Goal: Information Seeking & Learning: Find contact information

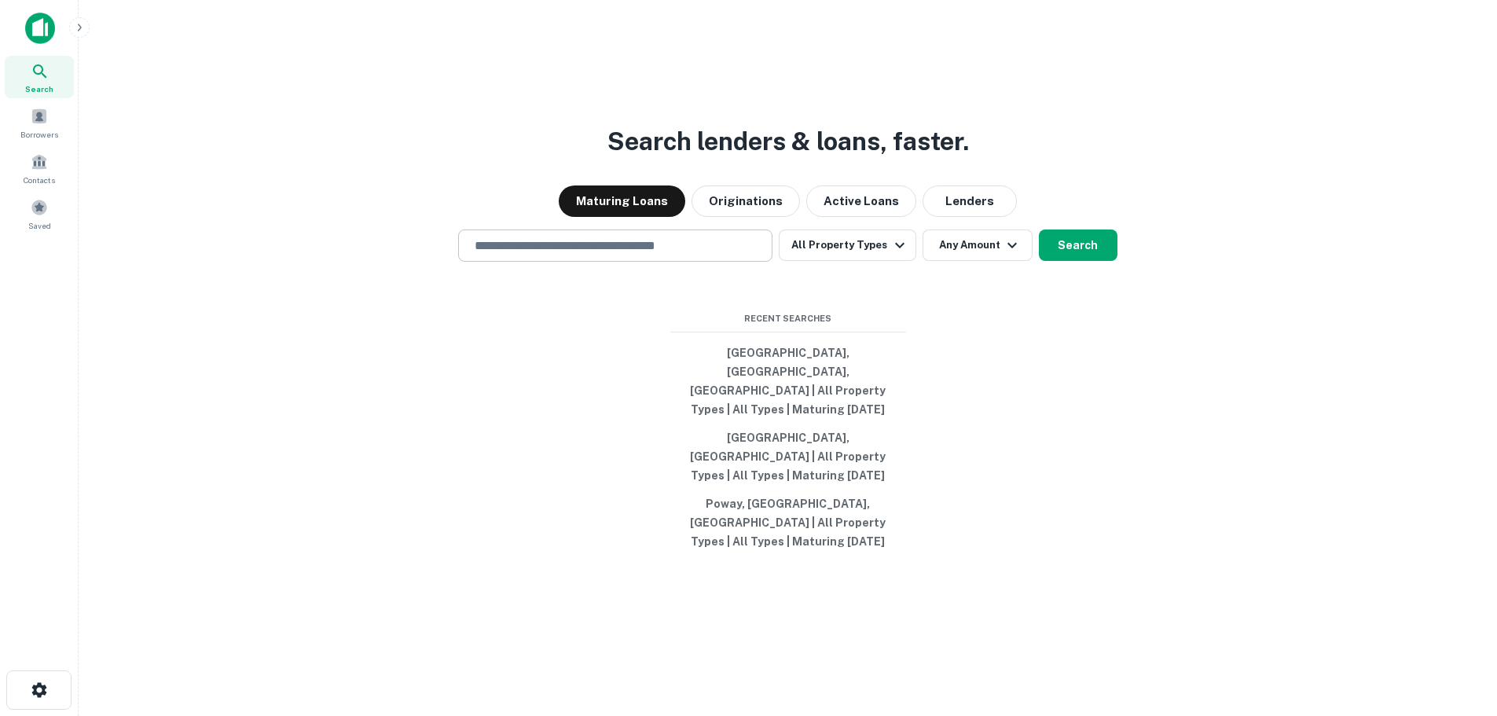
click at [636, 255] on input "text" at bounding box center [615, 246] width 300 height 18
click at [469, 340] on div at bounding box center [615, 301] width 314 height 79
click at [514, 255] on input "text" at bounding box center [615, 246] width 300 height 18
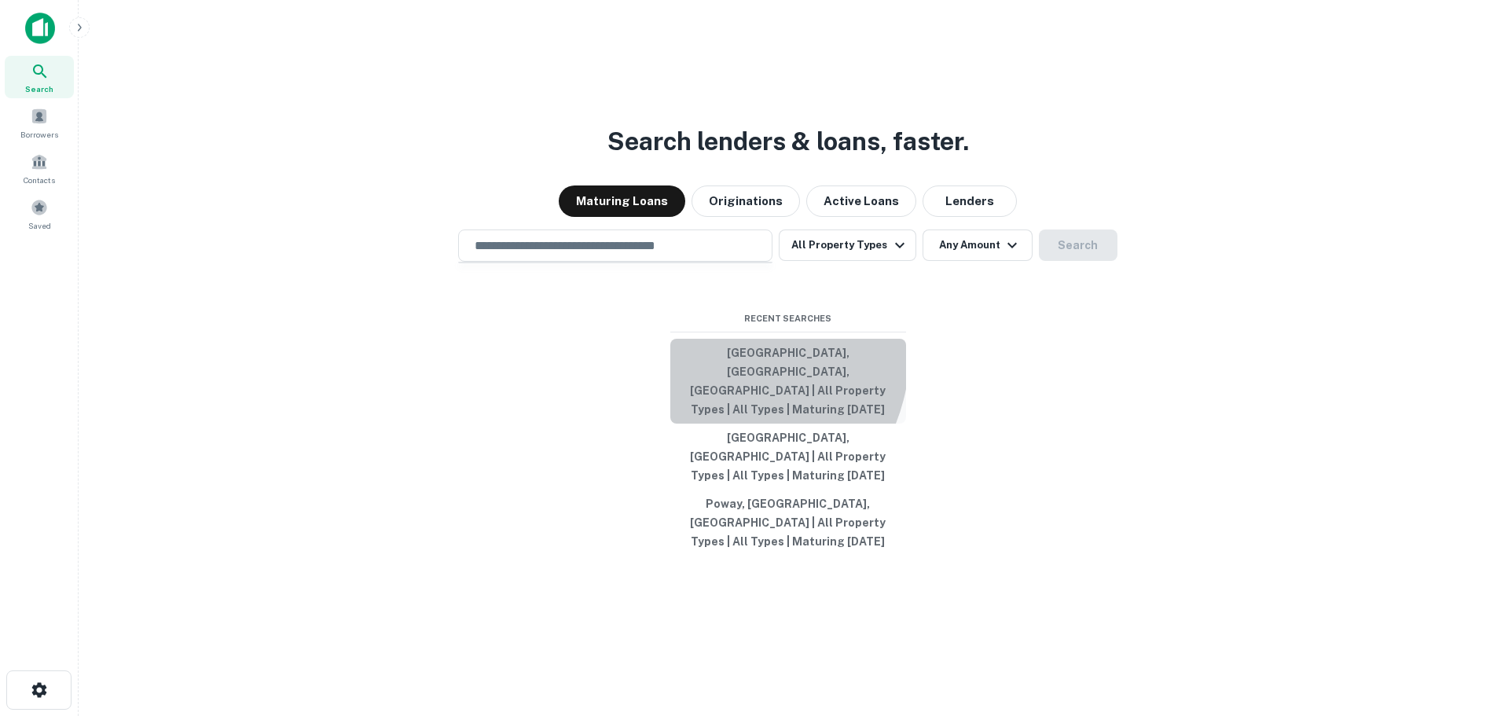
click at [708, 387] on button "[GEOGRAPHIC_DATA], [GEOGRAPHIC_DATA], [GEOGRAPHIC_DATA] | All Property Types | …" at bounding box center [788, 381] width 236 height 85
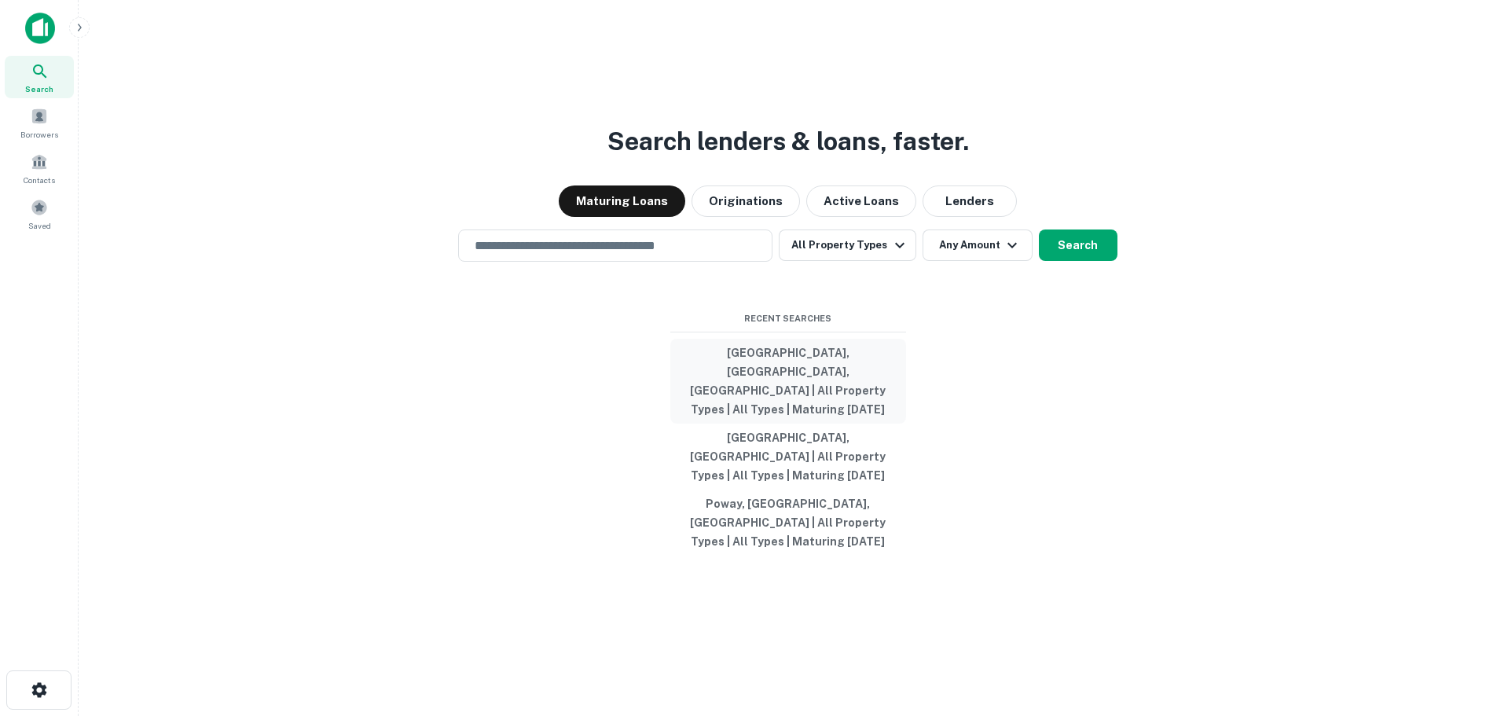
type input "**********"
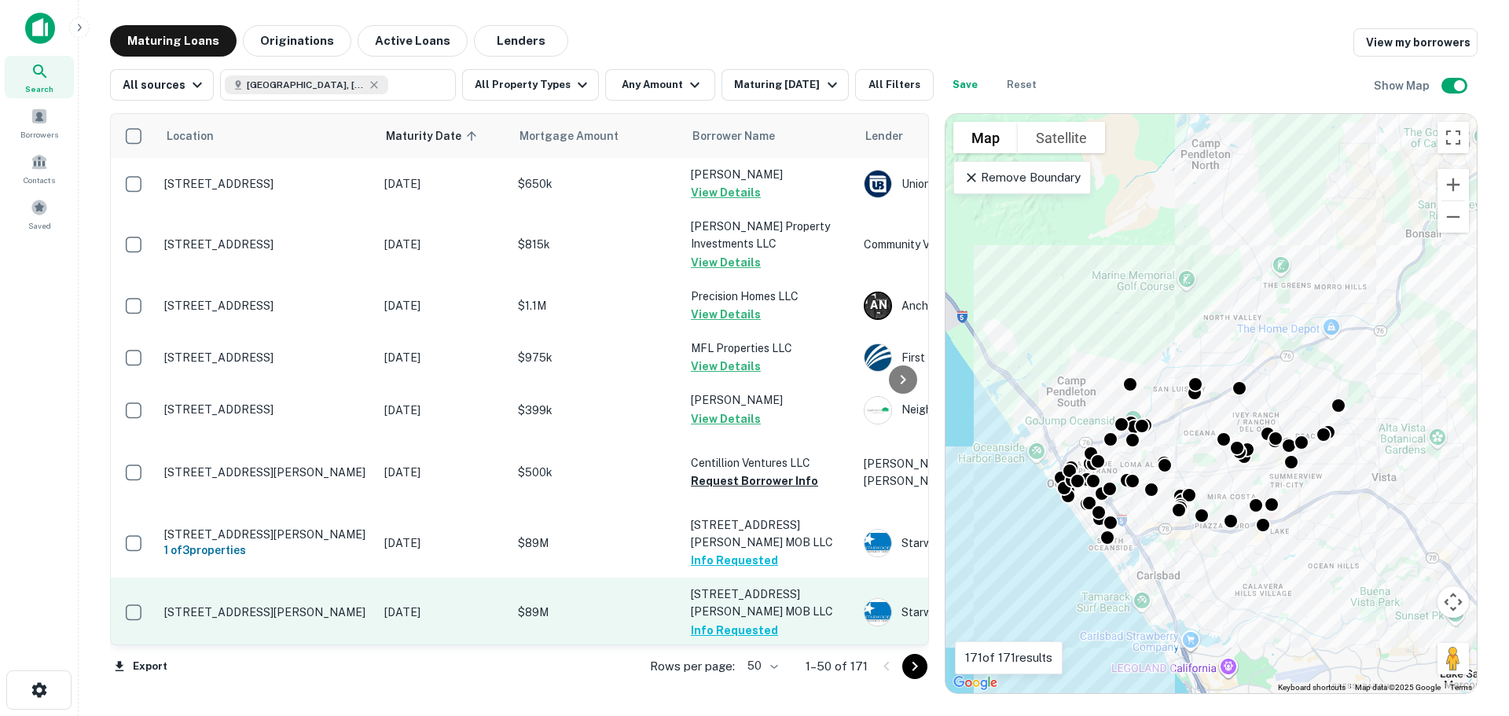
scroll to position [314, 0]
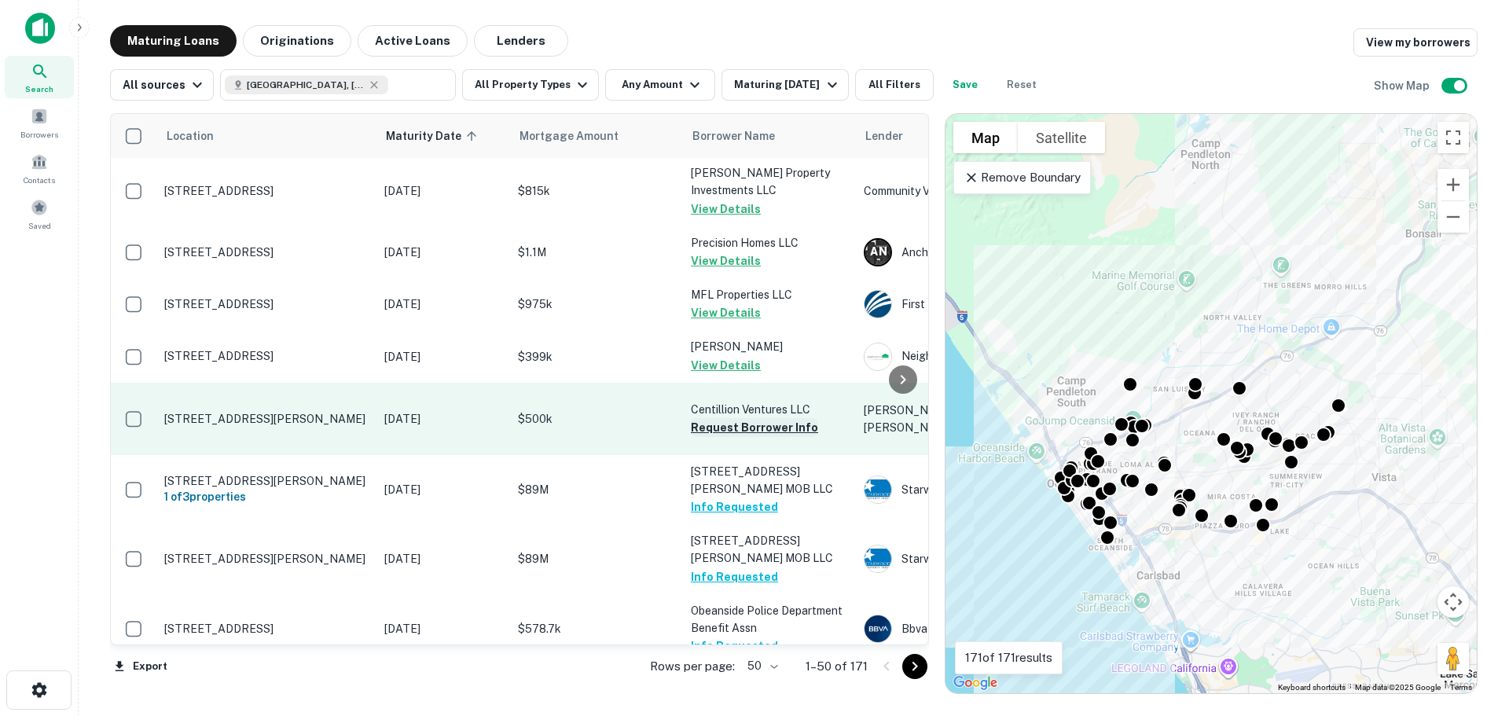
click at [765, 418] on button "Request Borrower Info" at bounding box center [754, 427] width 127 height 19
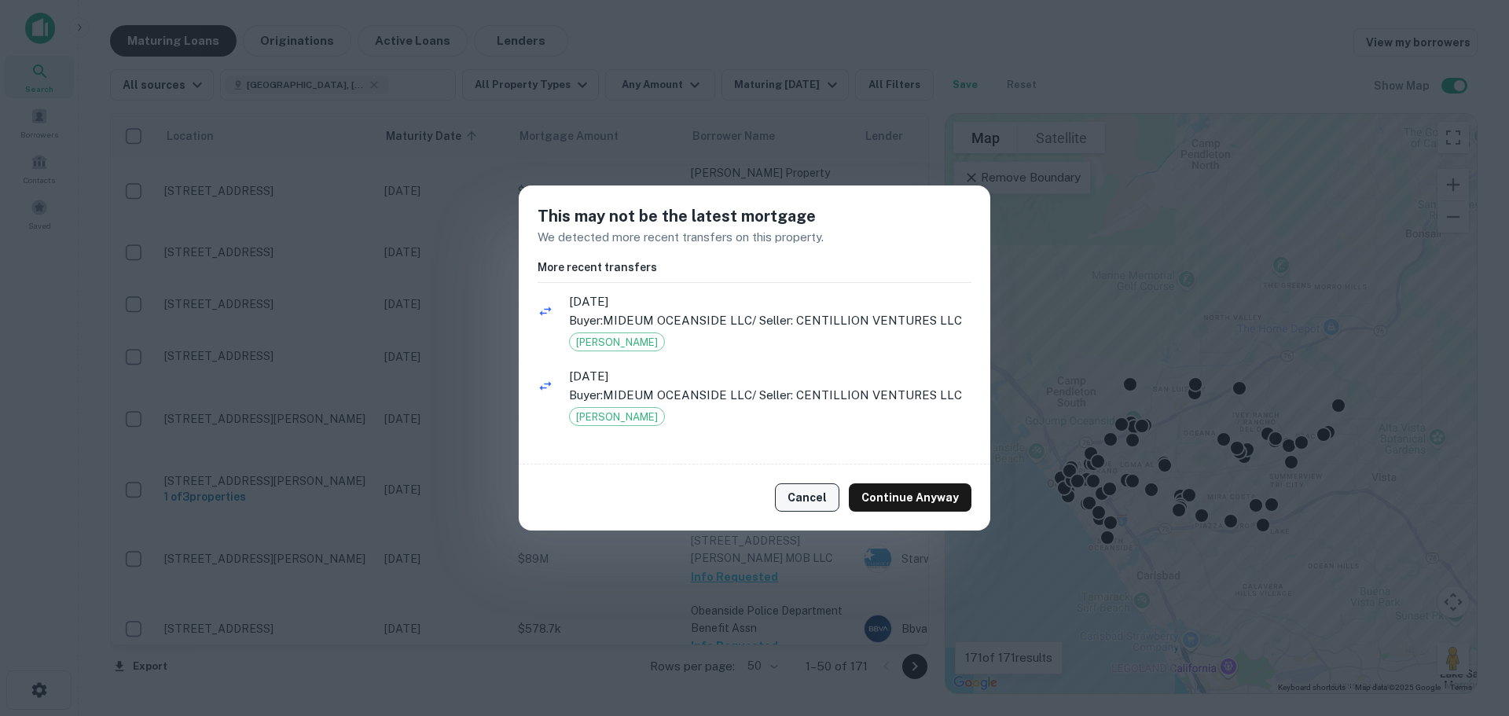
click at [824, 497] on button "Cancel" at bounding box center [807, 497] width 64 height 28
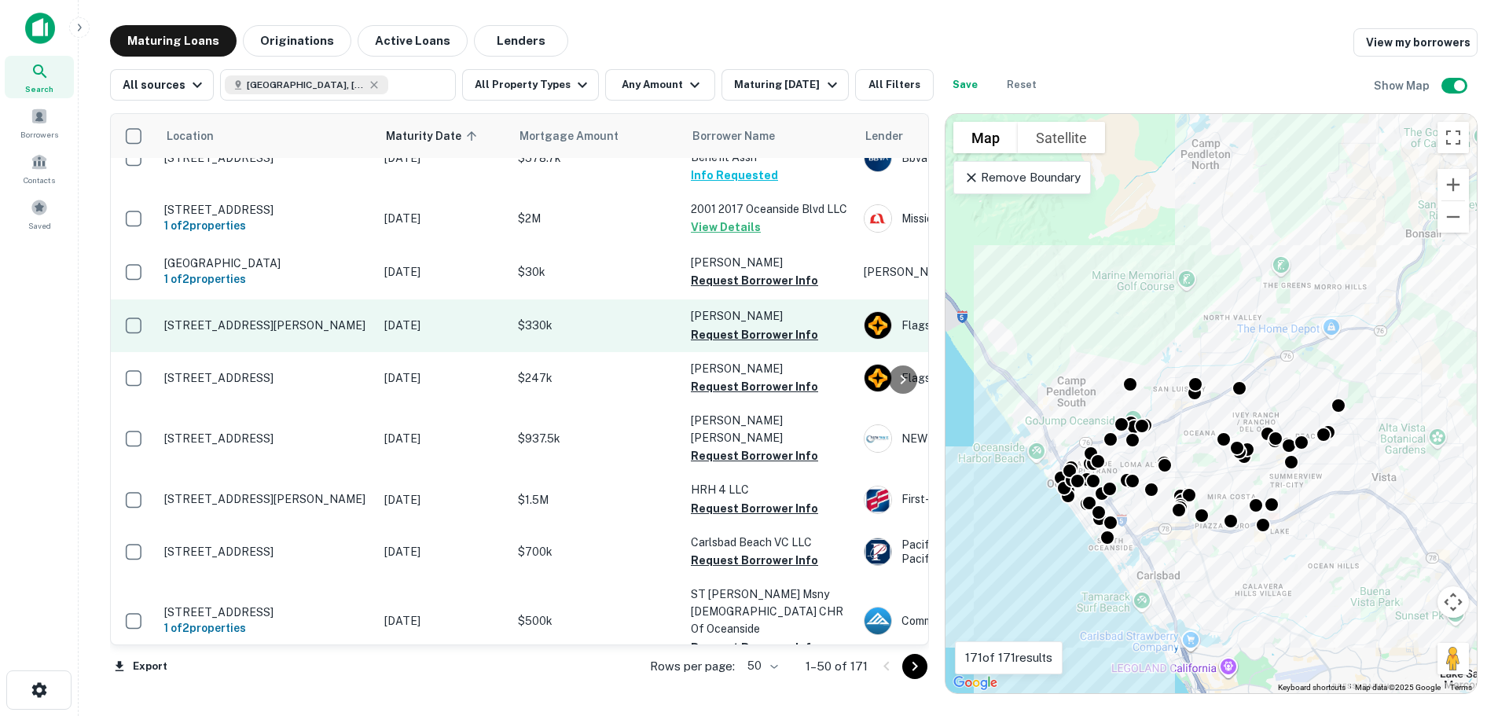
scroll to position [786, 0]
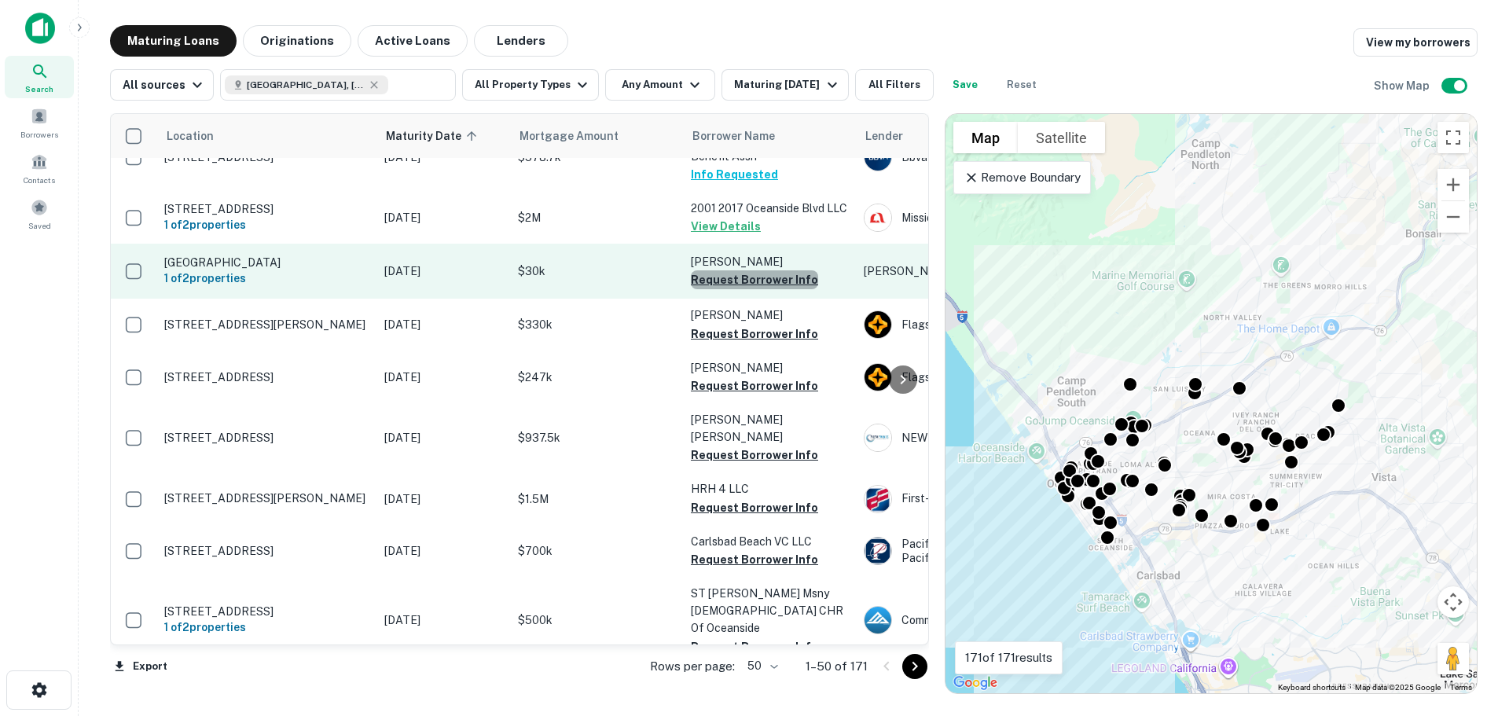
click at [757, 270] on button "Request Borrower Info" at bounding box center [754, 279] width 127 height 19
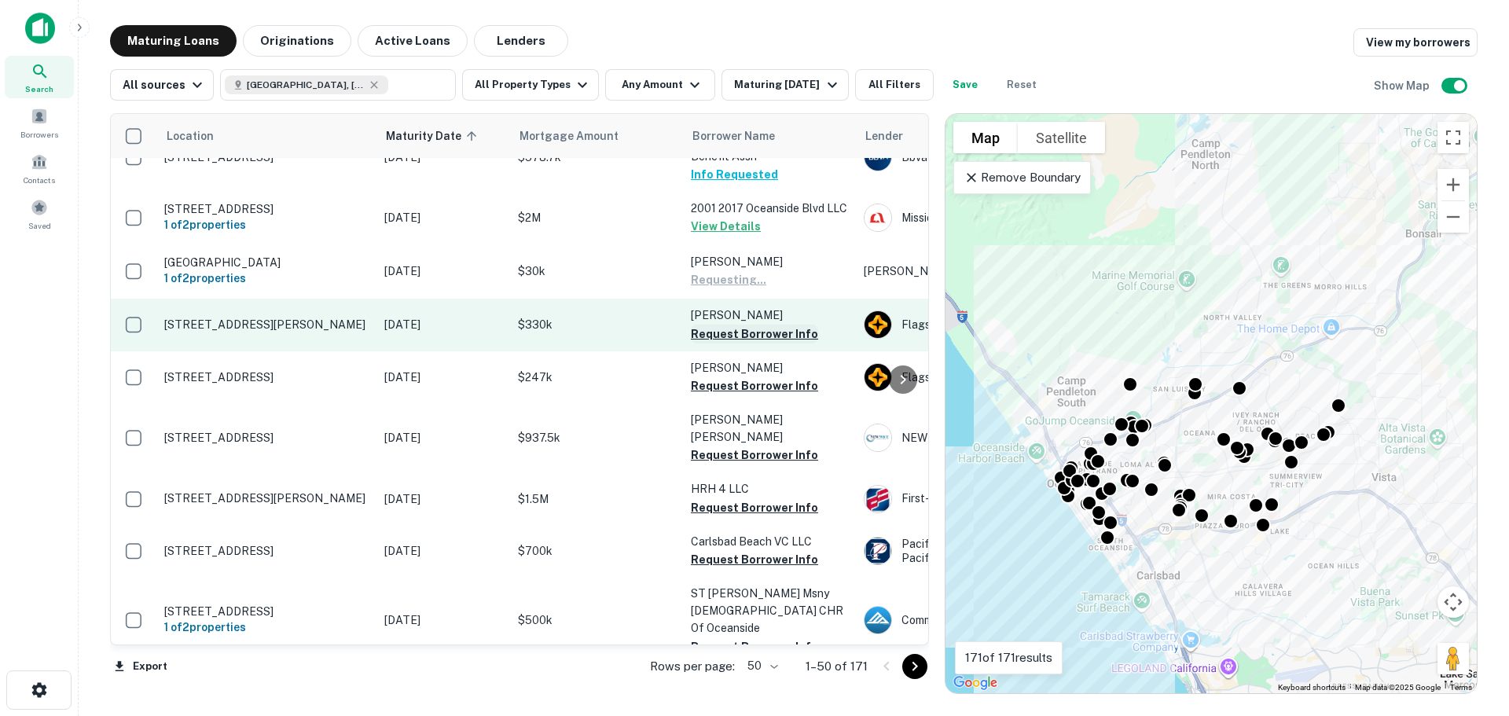
click at [754, 325] on button "Request Borrower Info" at bounding box center [754, 334] width 127 height 19
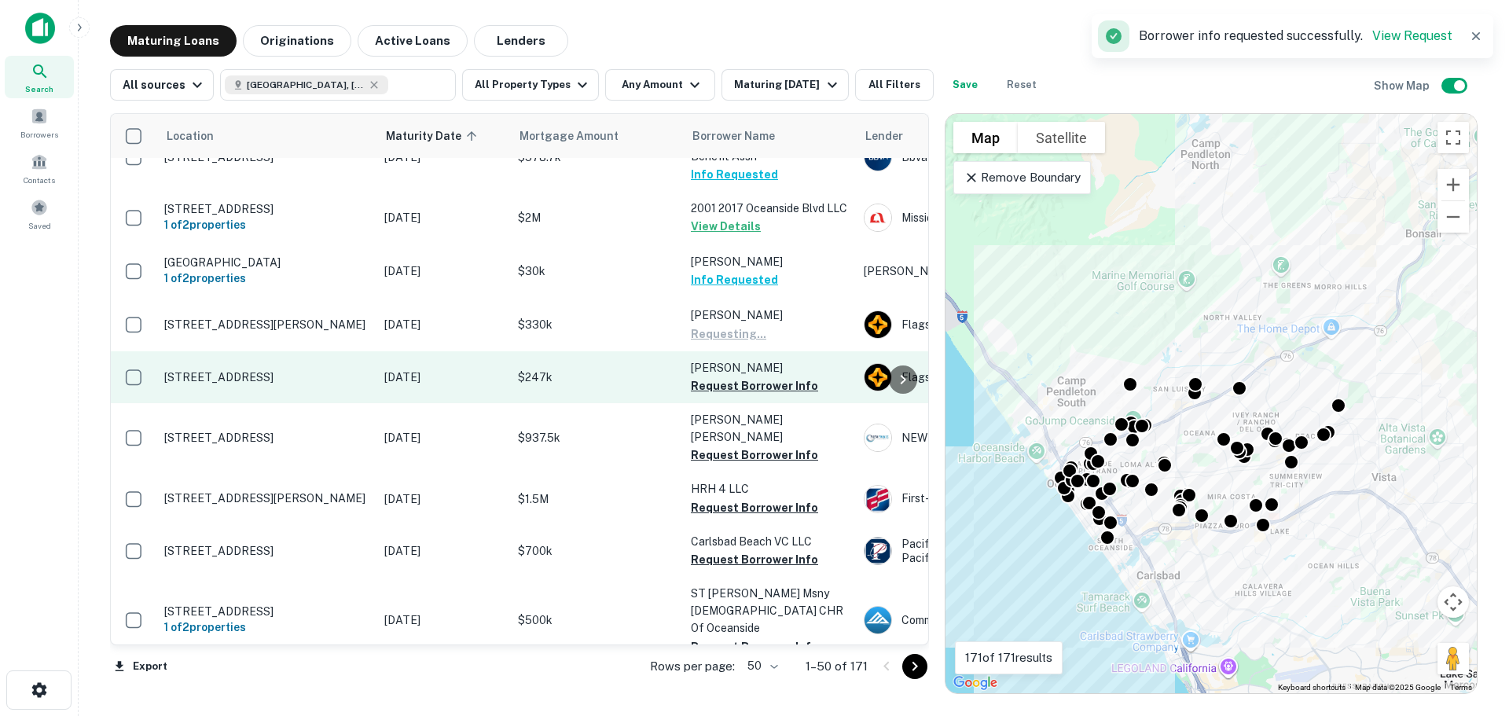
click at [757, 376] on button "Request Borrower Info" at bounding box center [754, 385] width 127 height 19
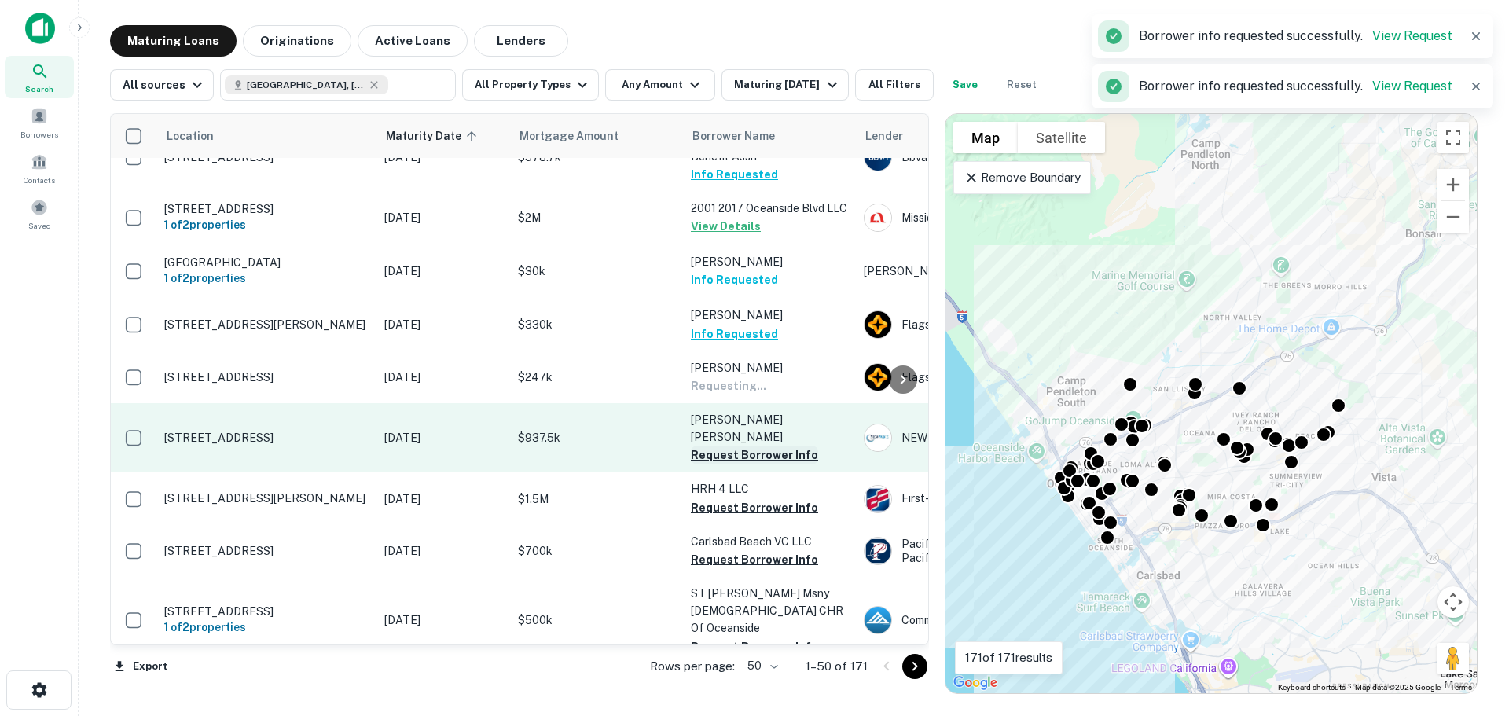
click at [746, 446] on button "Request Borrower Info" at bounding box center [754, 455] width 127 height 19
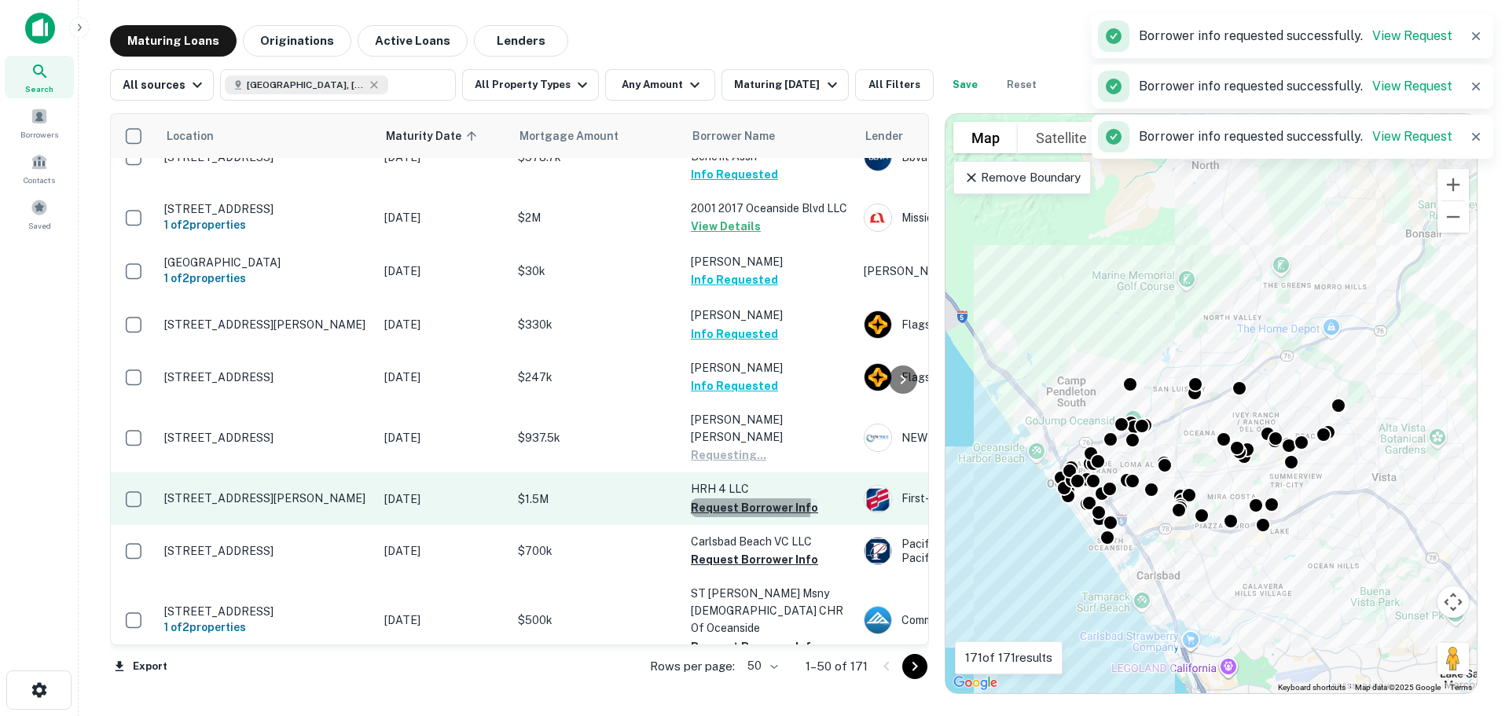
click at [746, 498] on button "Request Borrower Info" at bounding box center [754, 507] width 127 height 19
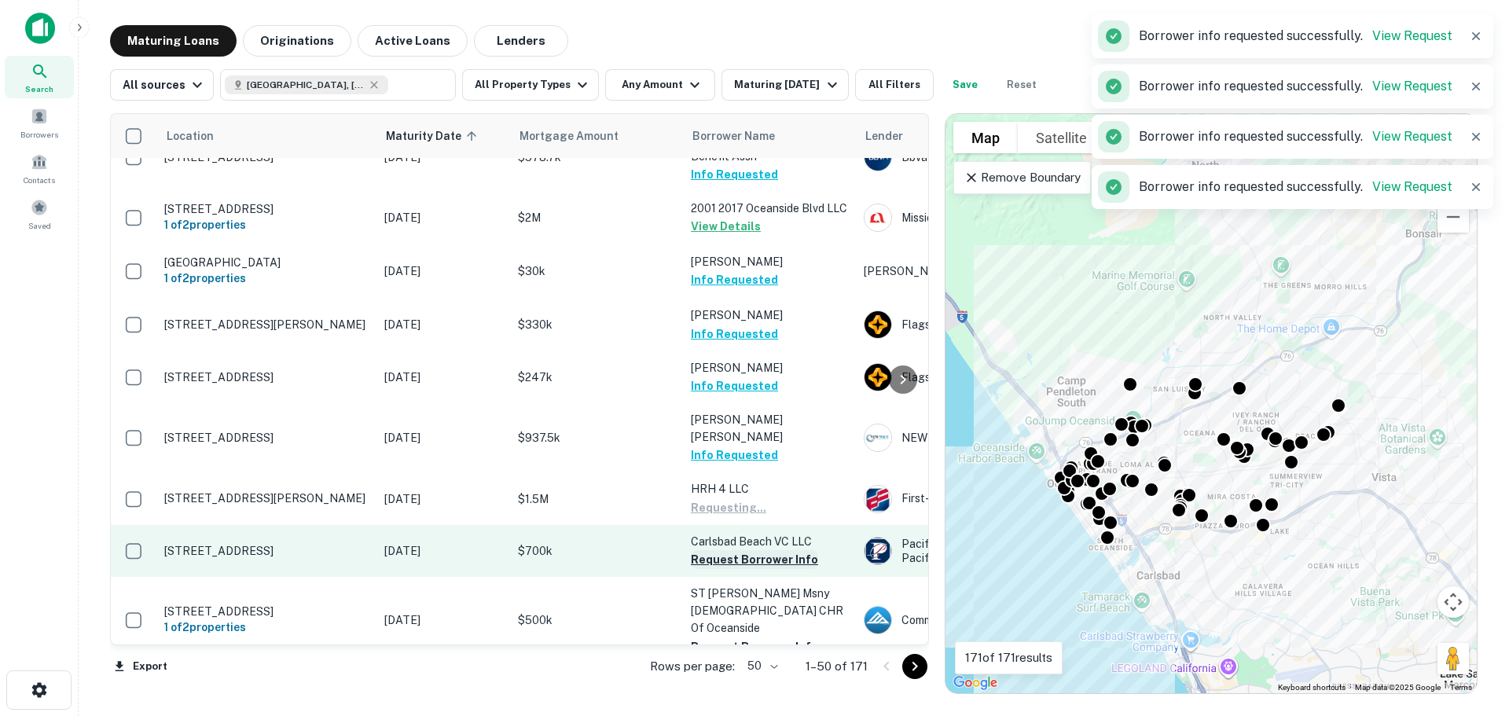
click at [770, 550] on button "Request Borrower Info" at bounding box center [754, 559] width 127 height 19
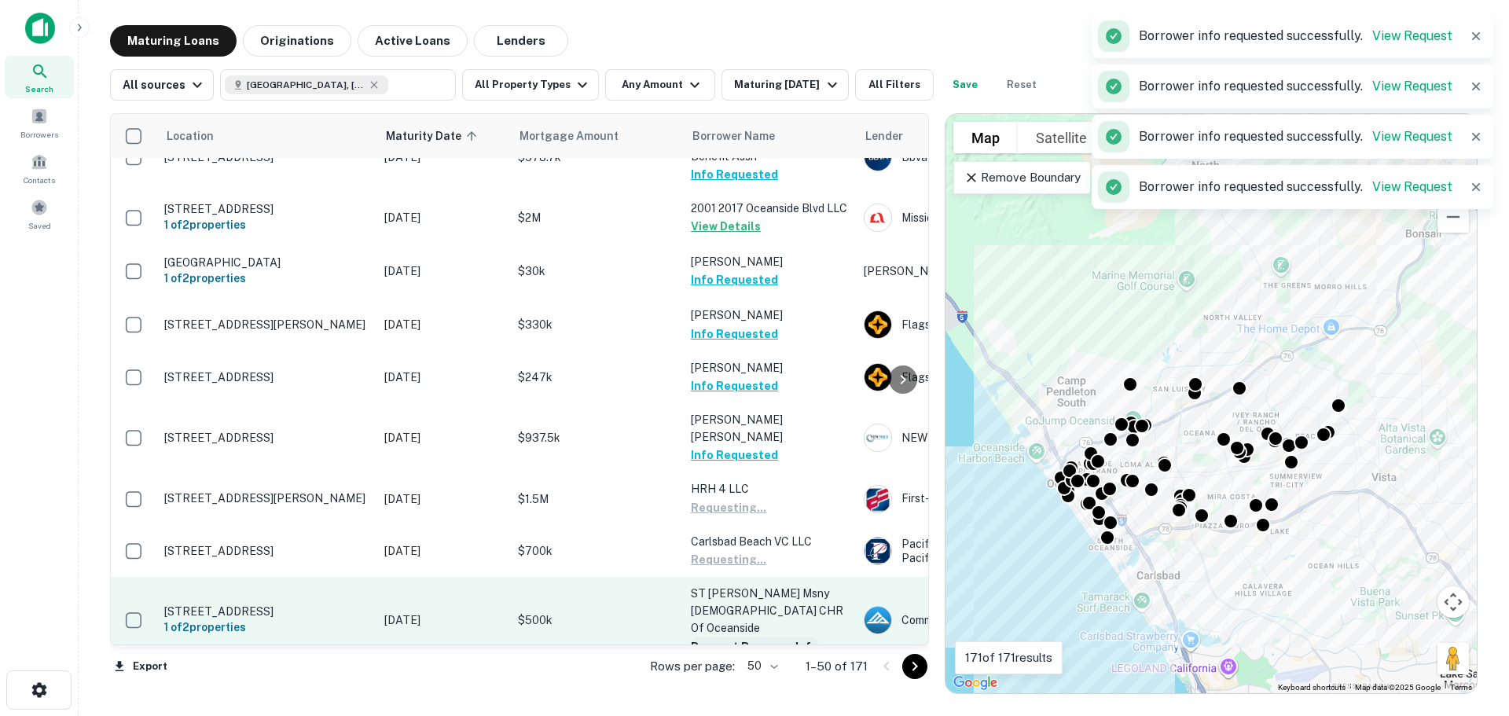
click at [764, 637] on button "Request Borrower Info" at bounding box center [754, 646] width 127 height 19
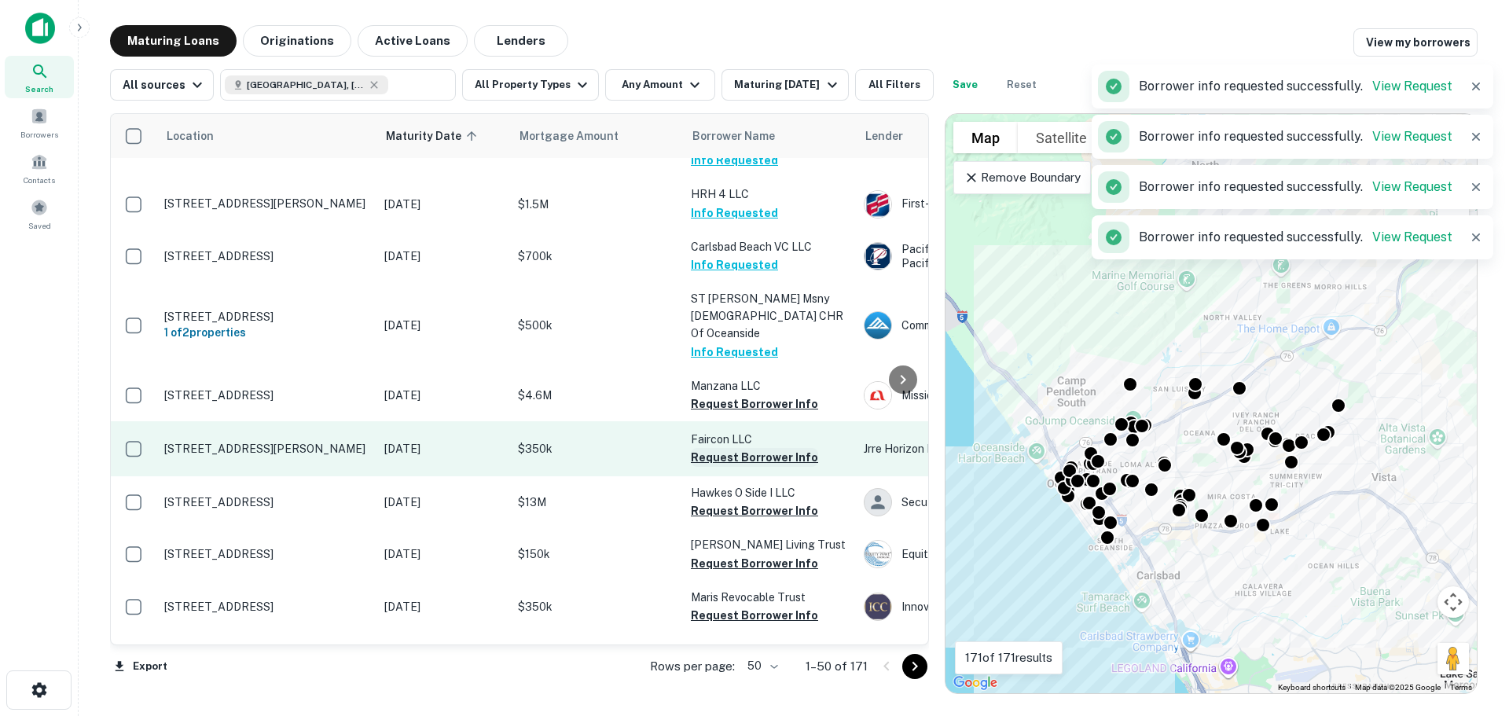
scroll to position [1179, 0]
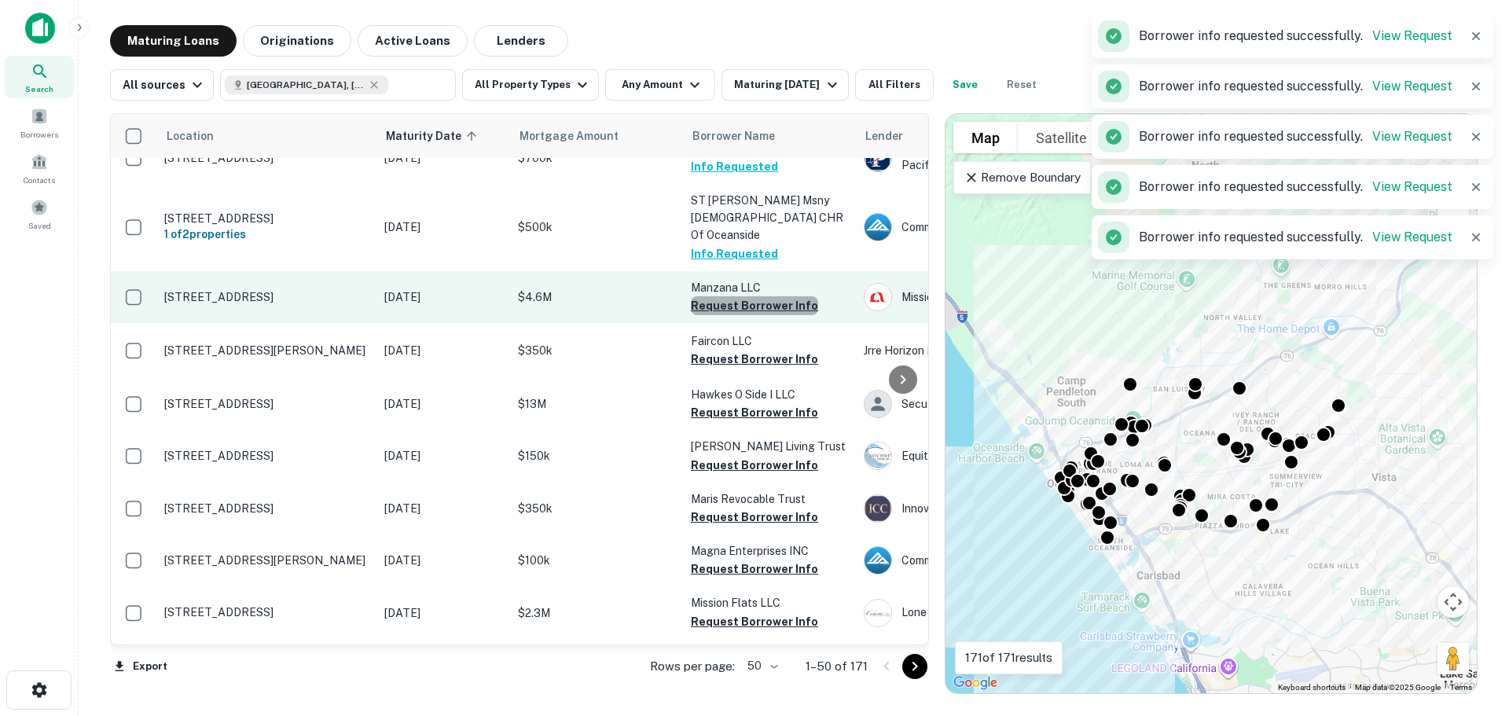
click at [773, 296] on button "Request Borrower Info" at bounding box center [754, 305] width 127 height 19
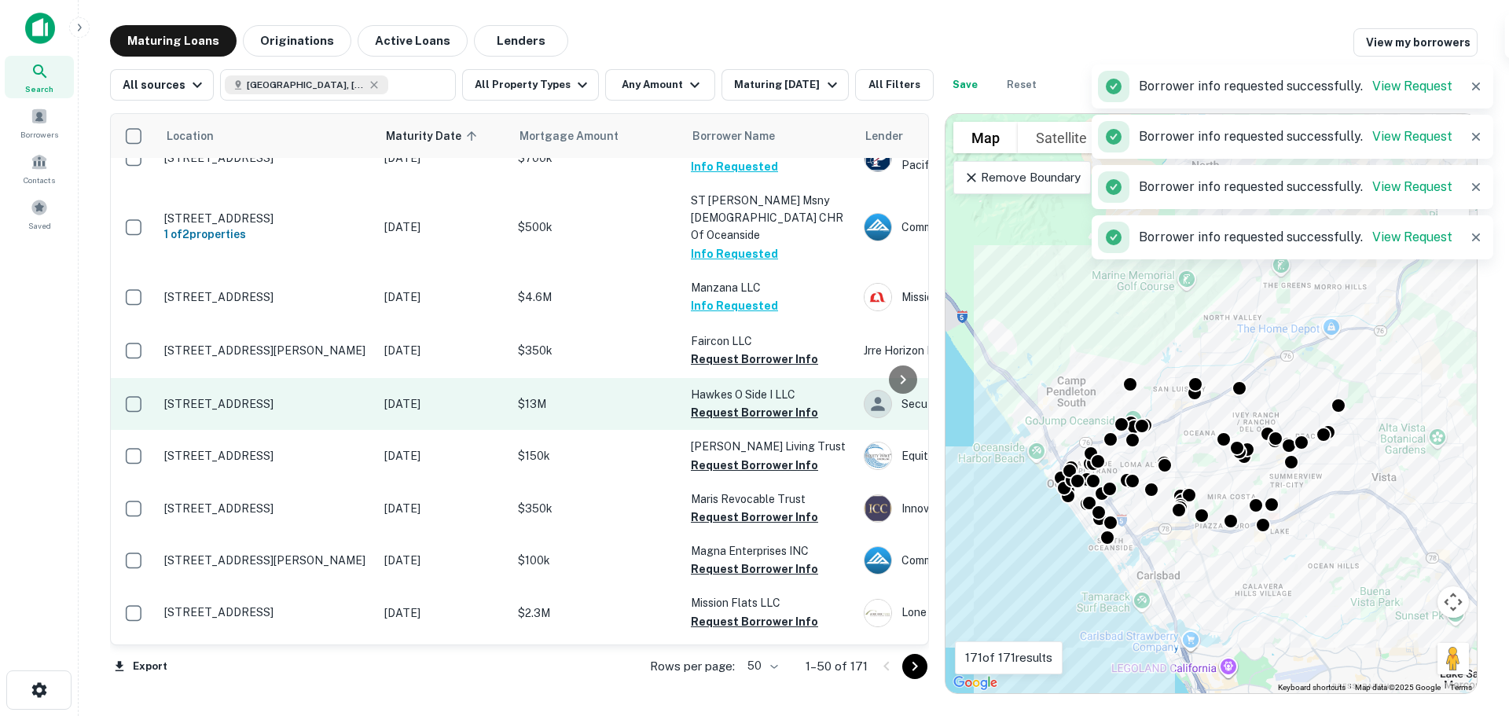
click at [776, 350] on button "Request Borrower Info" at bounding box center [754, 359] width 127 height 19
click at [769, 403] on button "Request Borrower Info" at bounding box center [754, 412] width 127 height 19
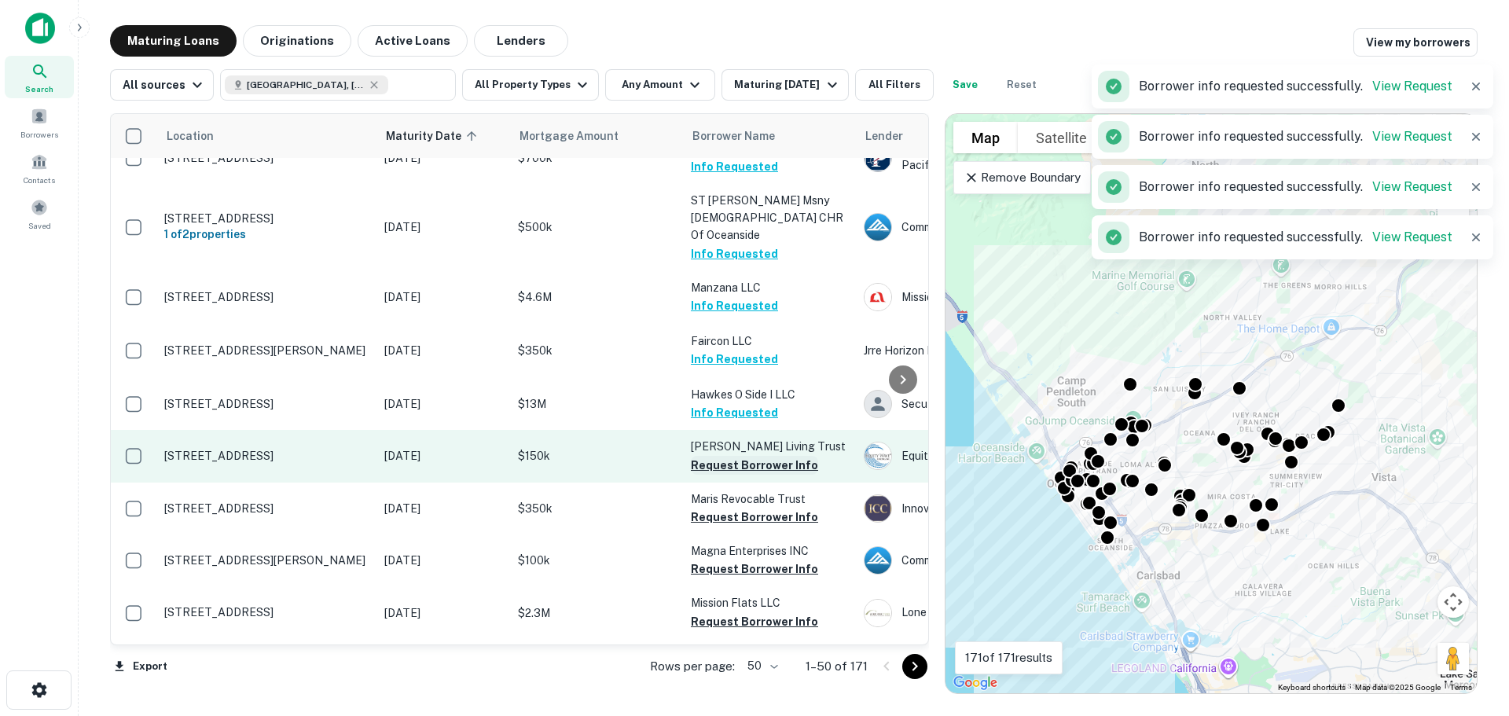
click at [767, 456] on button "Request Borrower Info" at bounding box center [754, 465] width 127 height 19
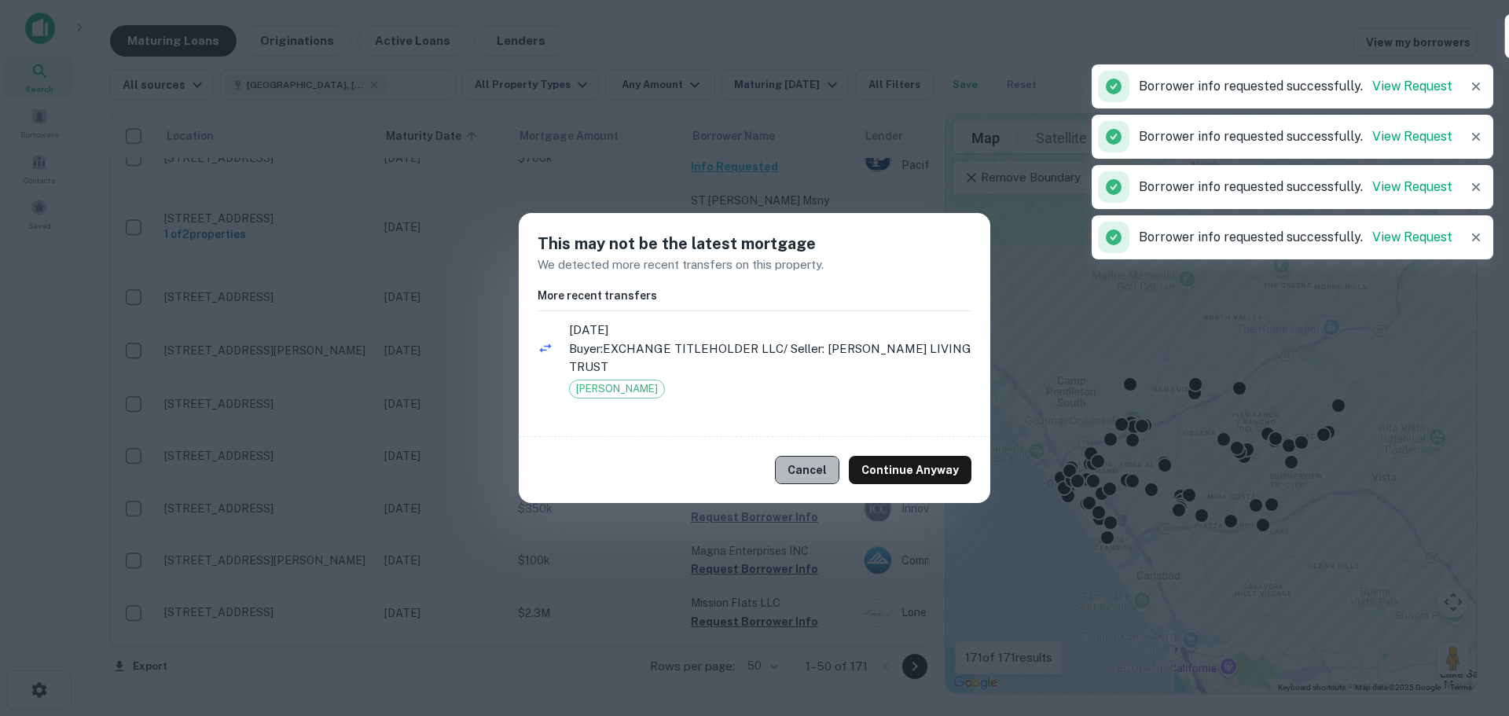
click at [813, 479] on button "Cancel" at bounding box center [807, 470] width 64 height 28
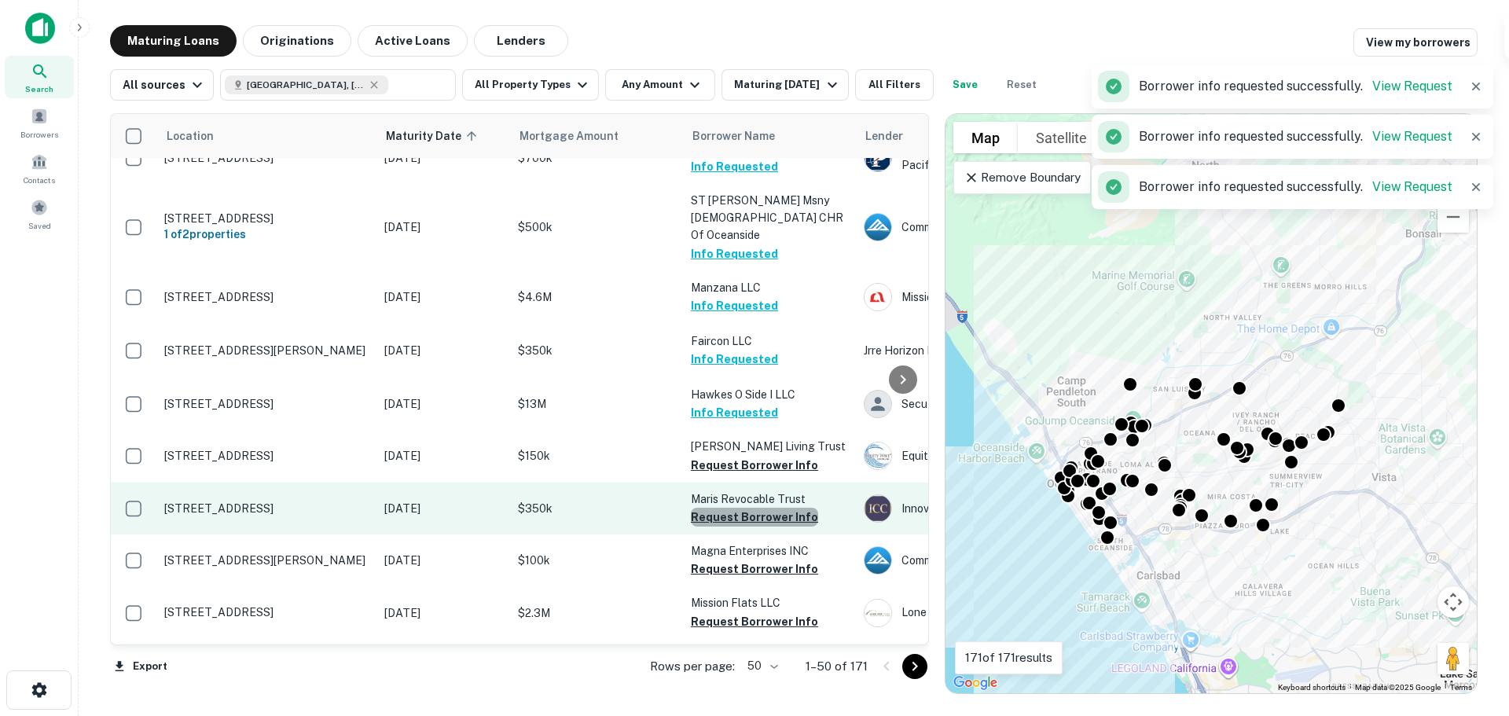
click at [768, 508] on button "Request Borrower Info" at bounding box center [754, 517] width 127 height 19
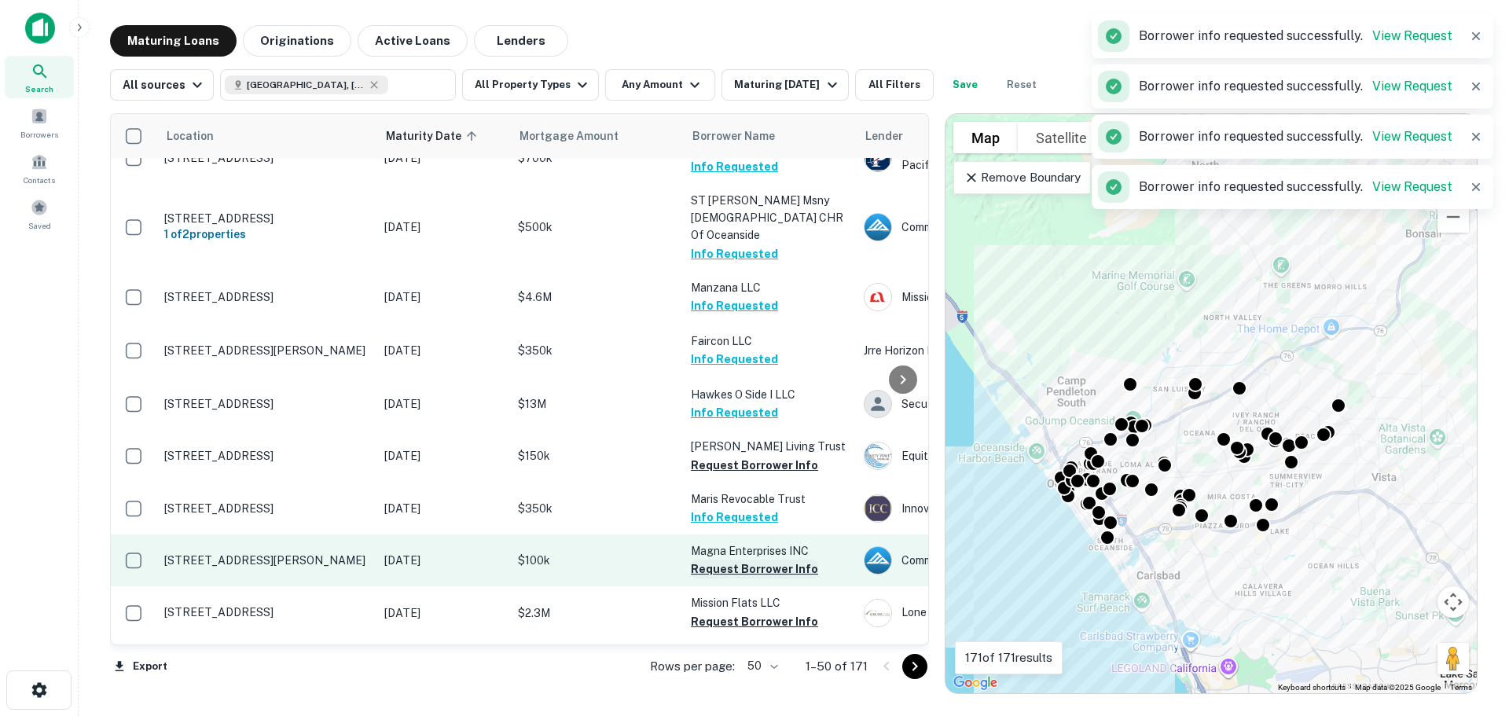
click at [767, 559] on button "Request Borrower Info" at bounding box center [754, 568] width 127 height 19
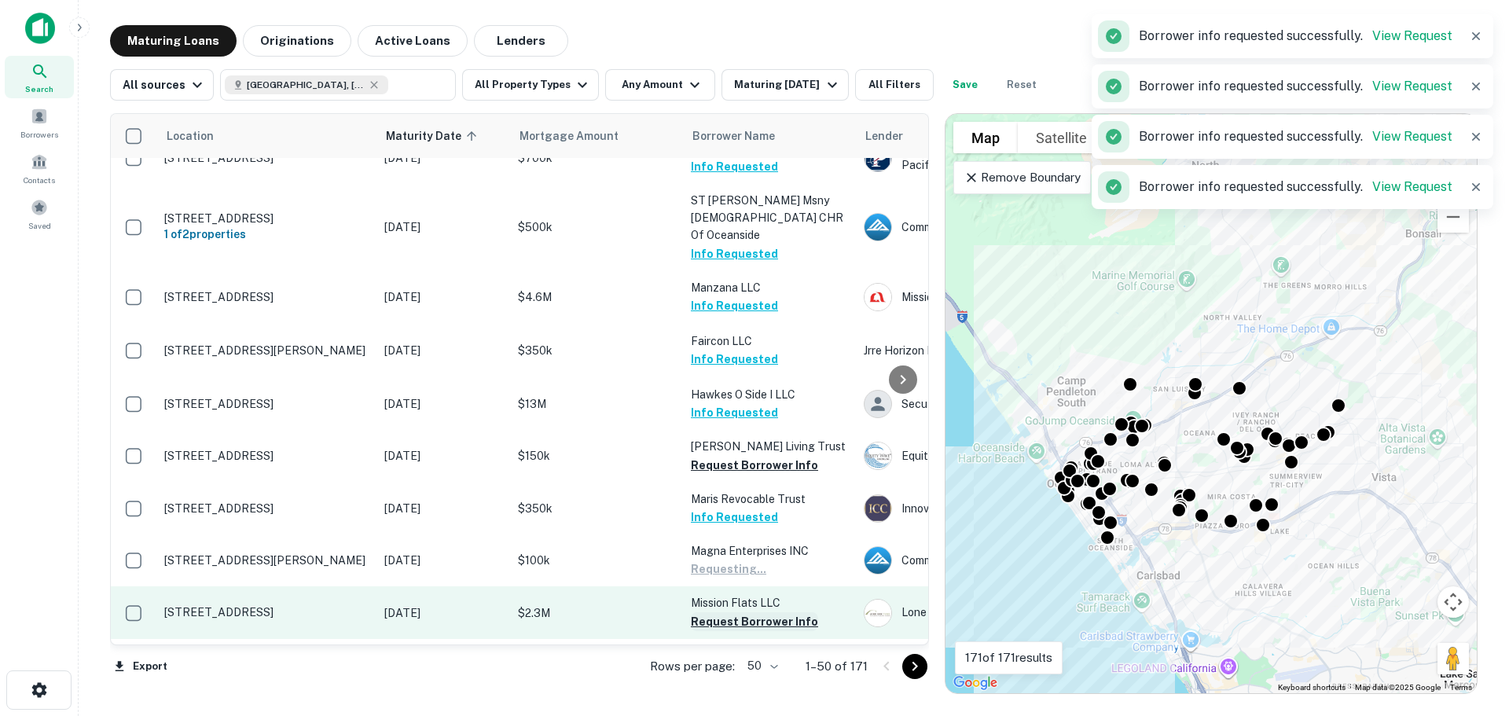
click at [765, 612] on button "Request Borrower Info" at bounding box center [754, 621] width 127 height 19
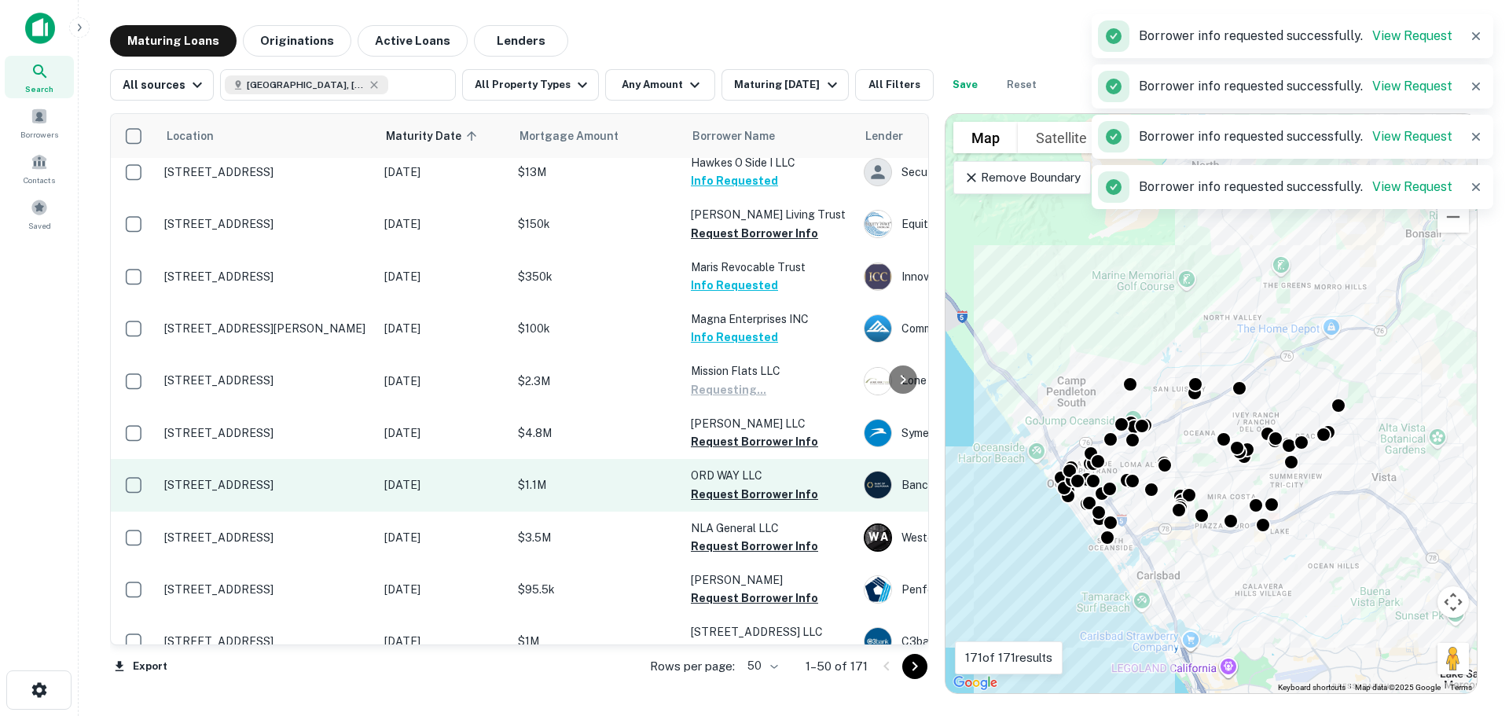
scroll to position [1414, 0]
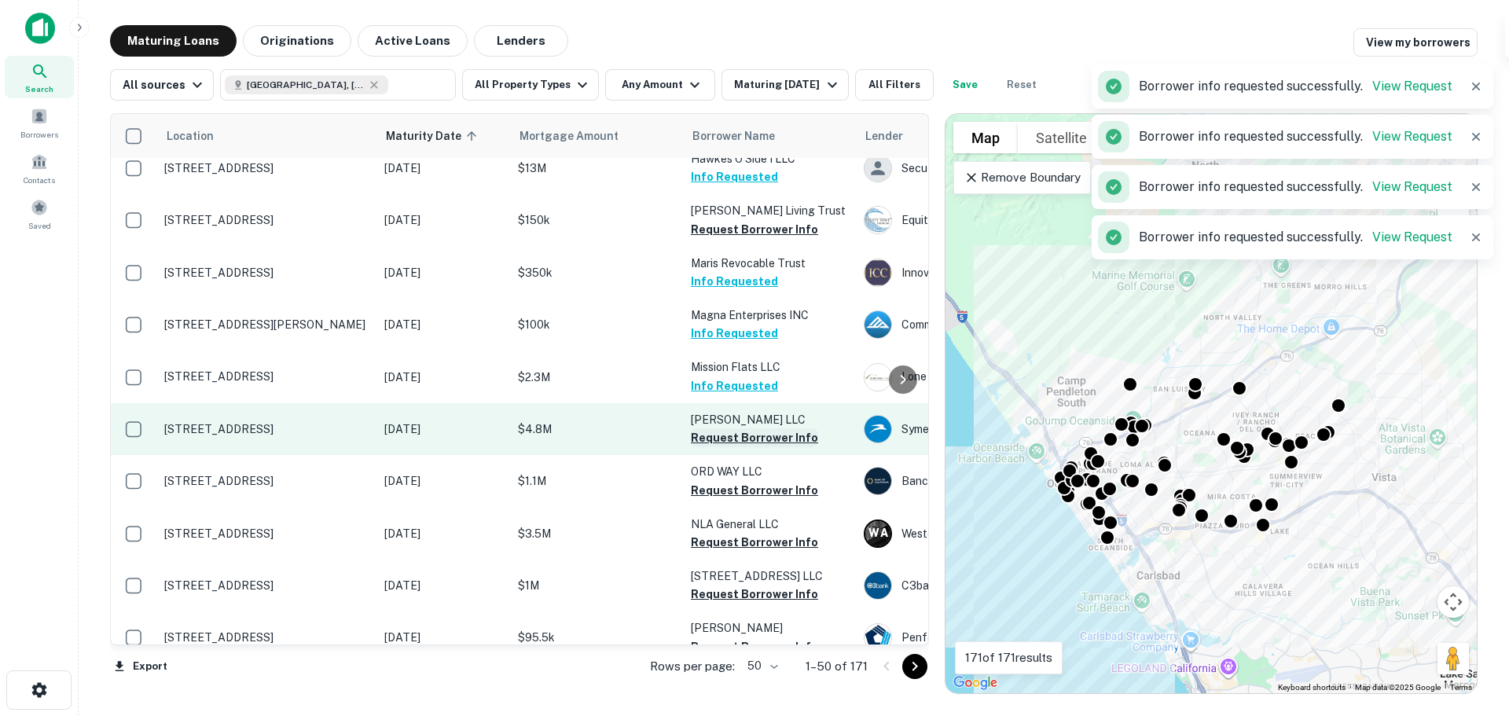
click at [760, 428] on button "Request Borrower Info" at bounding box center [754, 437] width 127 height 19
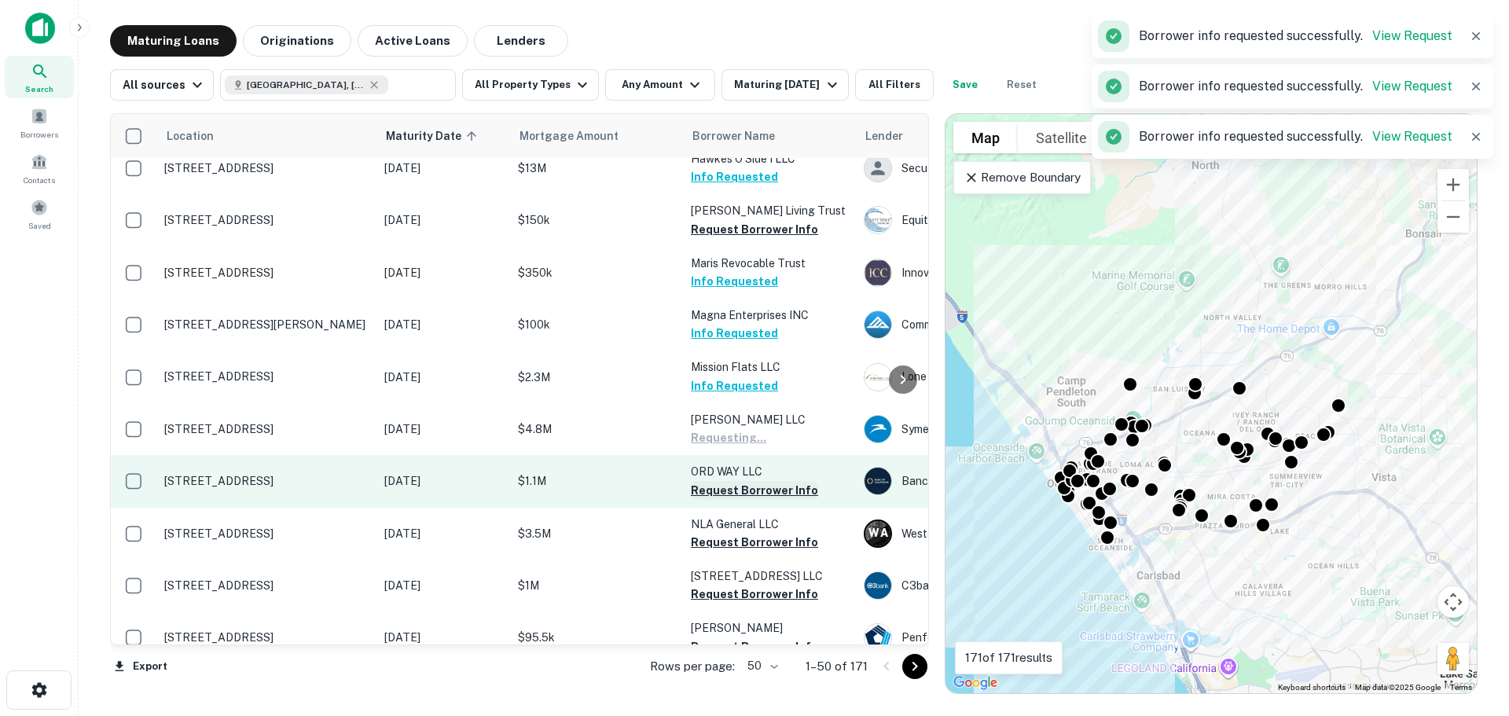
click at [754, 481] on button "Request Borrower Info" at bounding box center [754, 490] width 127 height 19
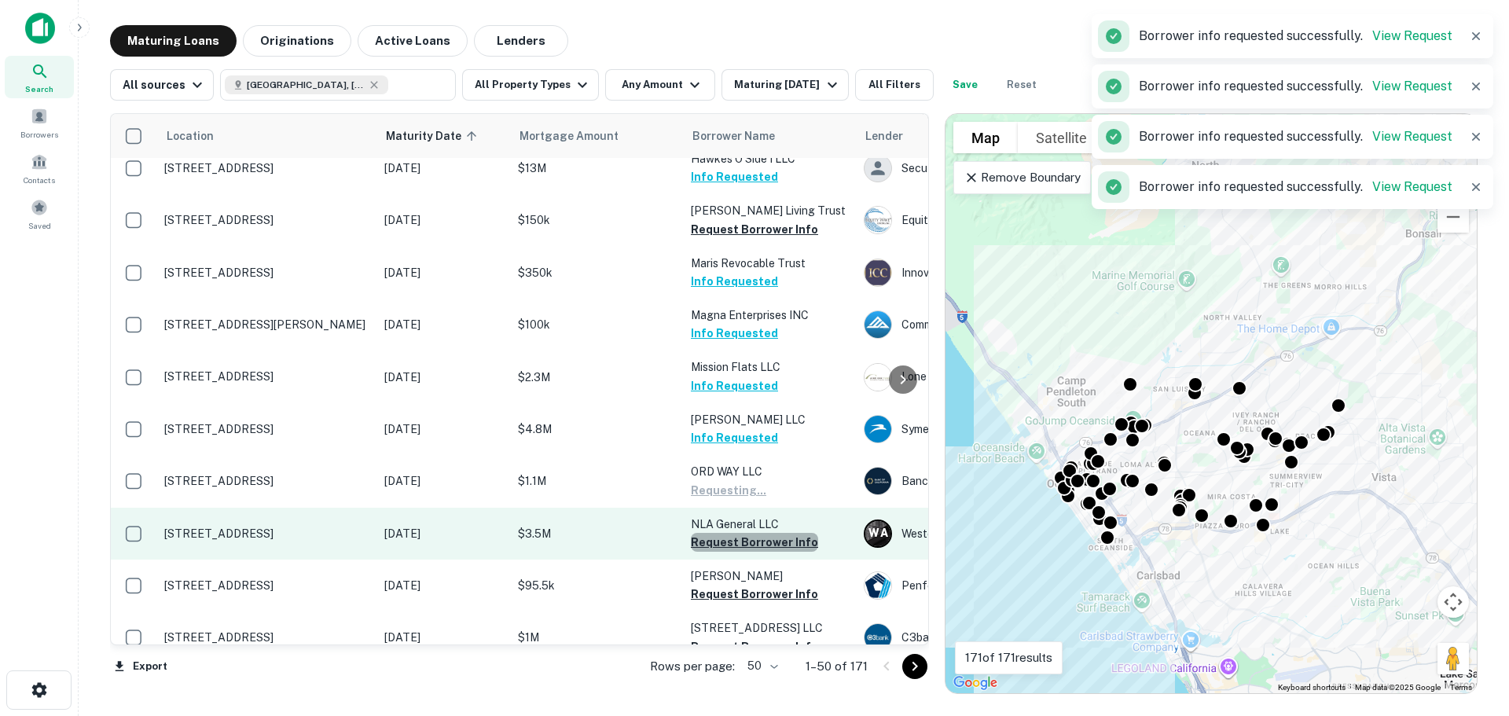
click at [757, 533] on button "Request Borrower Info" at bounding box center [754, 542] width 127 height 19
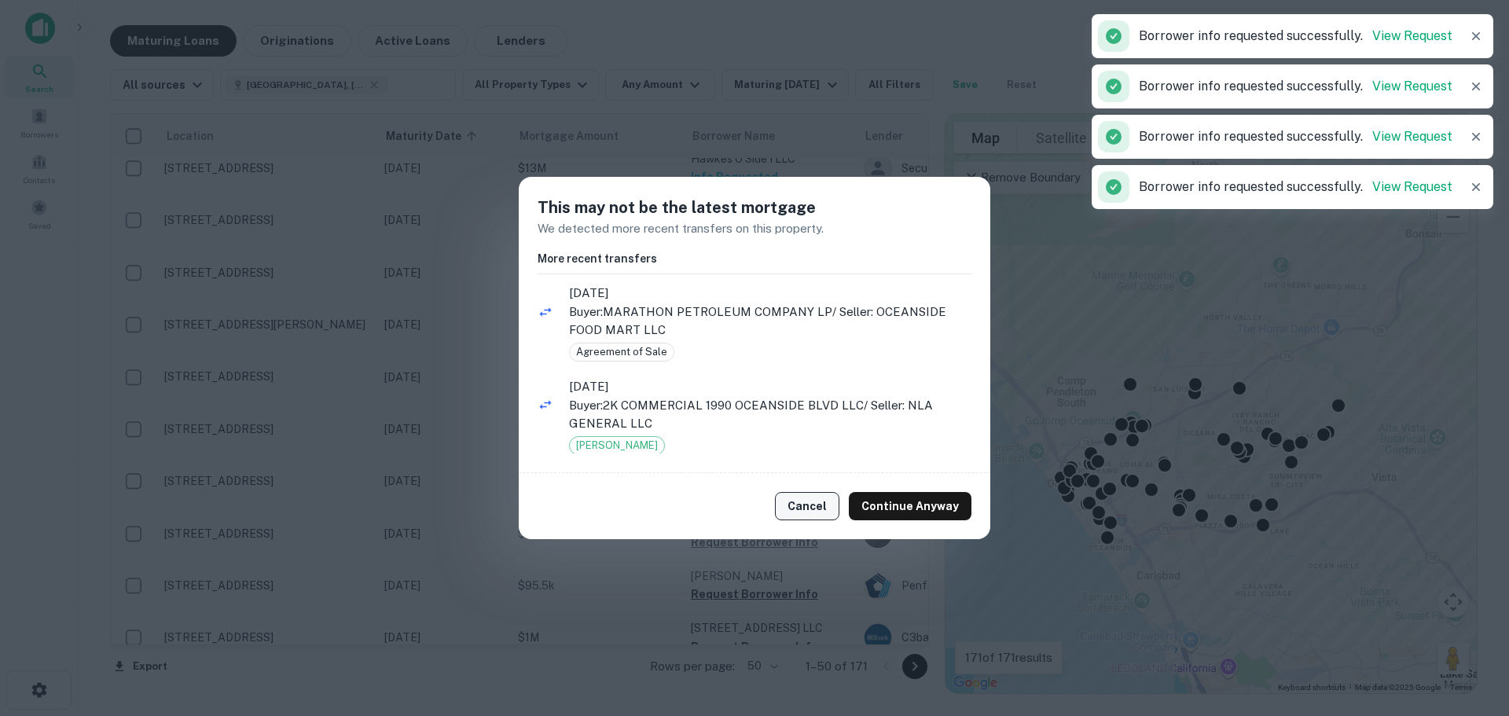
click at [787, 504] on button "Cancel" at bounding box center [807, 506] width 64 height 28
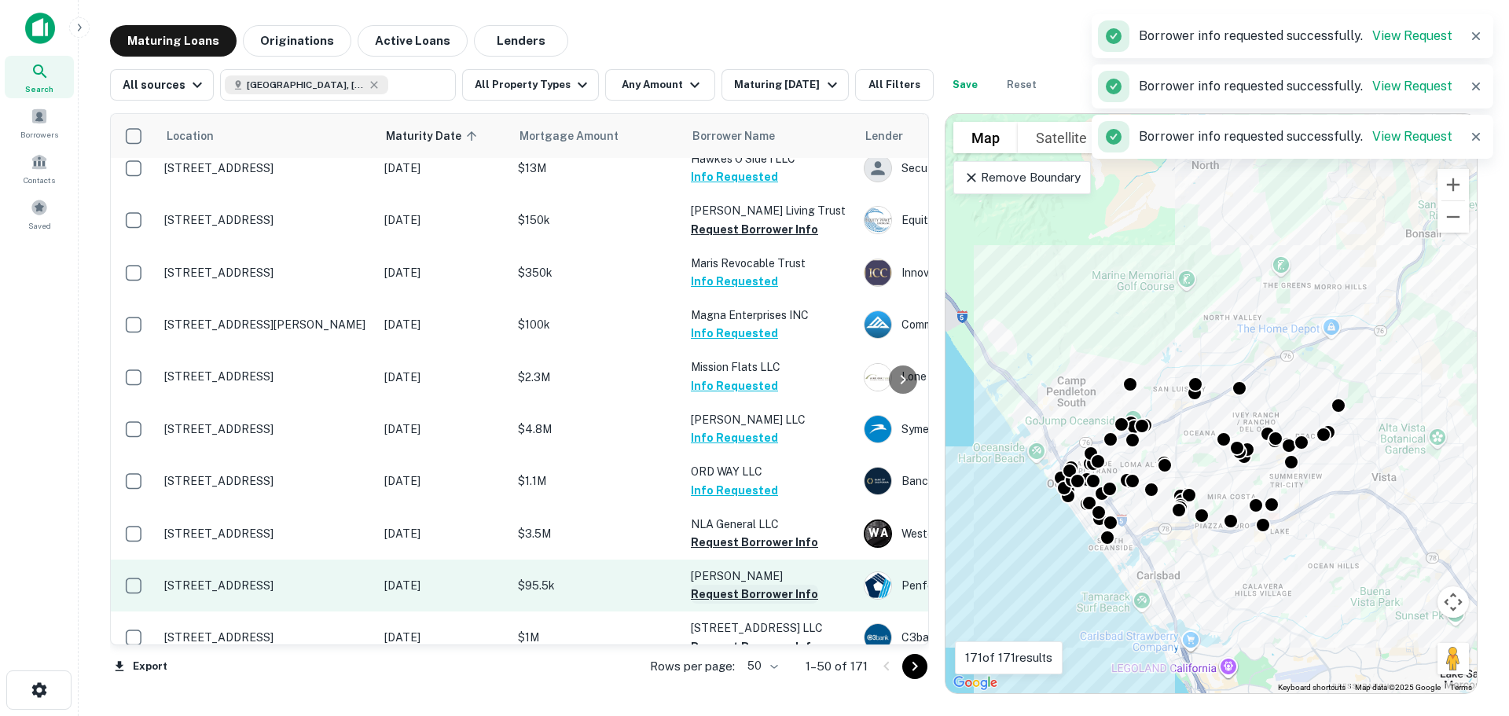
click at [743, 585] on button "Request Borrower Info" at bounding box center [754, 594] width 127 height 19
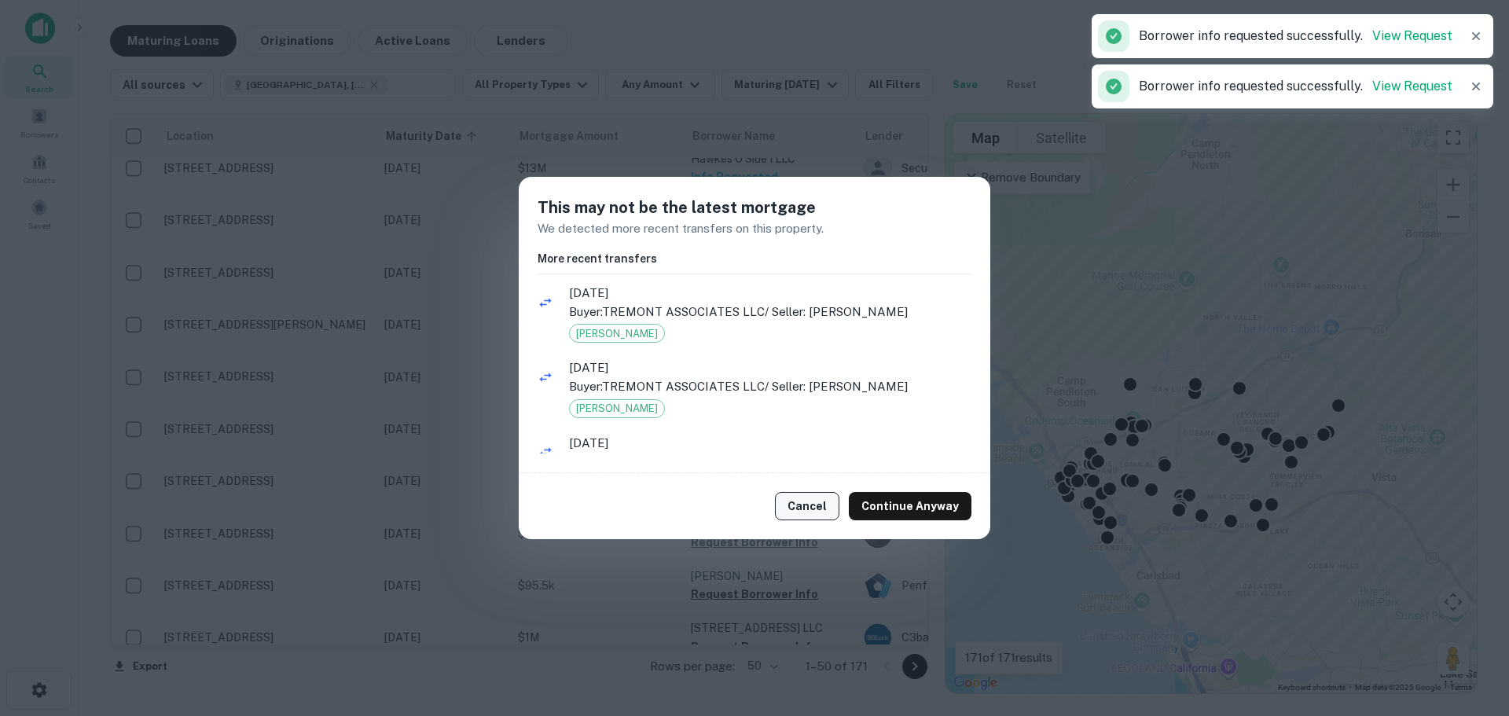
click at [817, 508] on button "Cancel" at bounding box center [807, 506] width 64 height 28
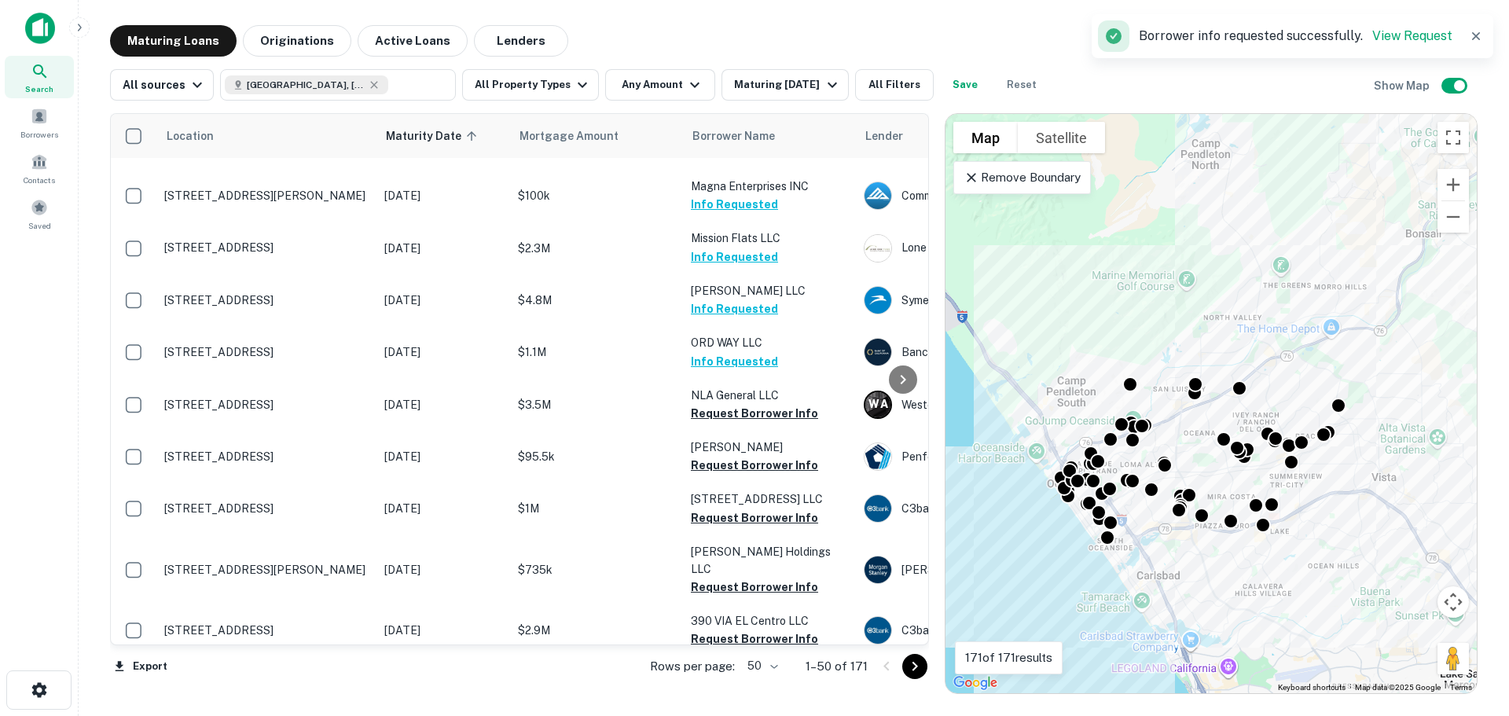
scroll to position [1572, 0]
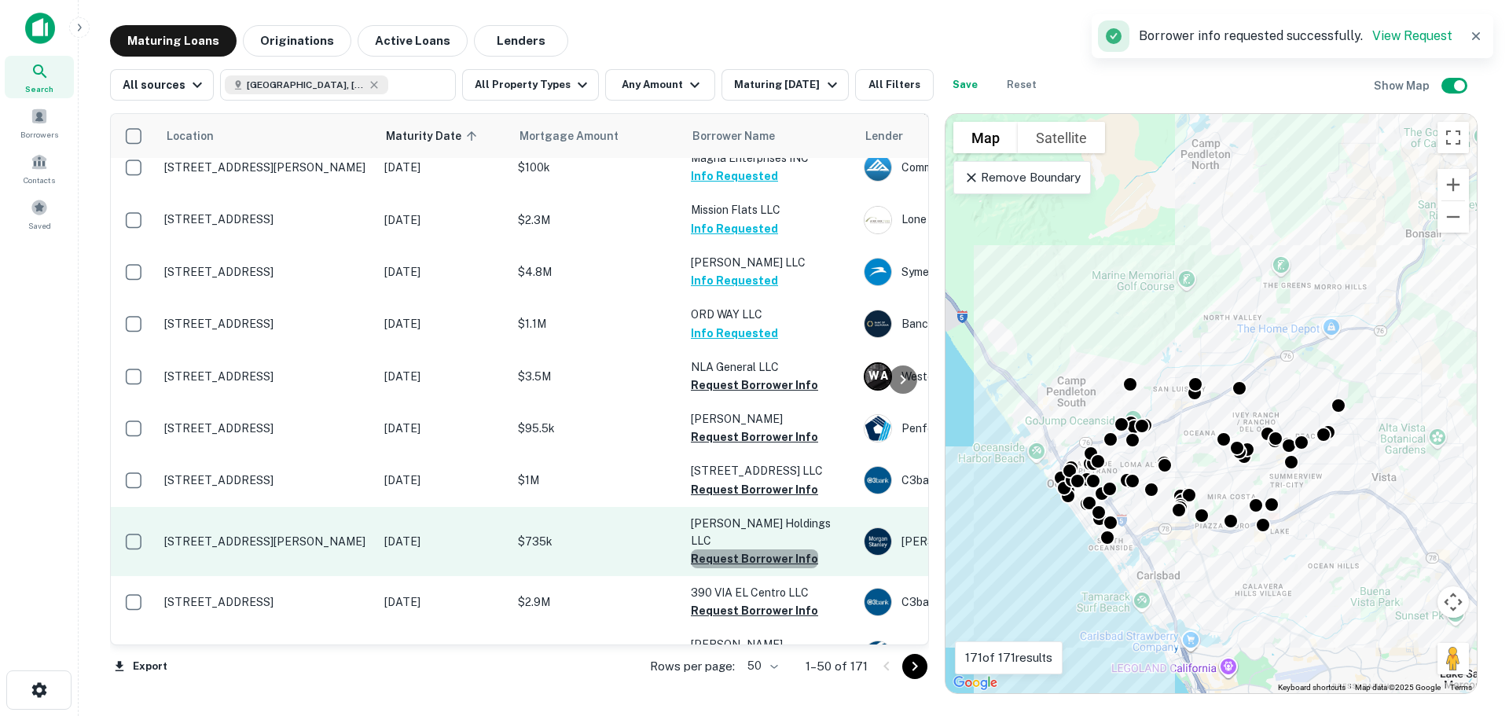
click at [757, 549] on button "Request Borrower Info" at bounding box center [754, 558] width 127 height 19
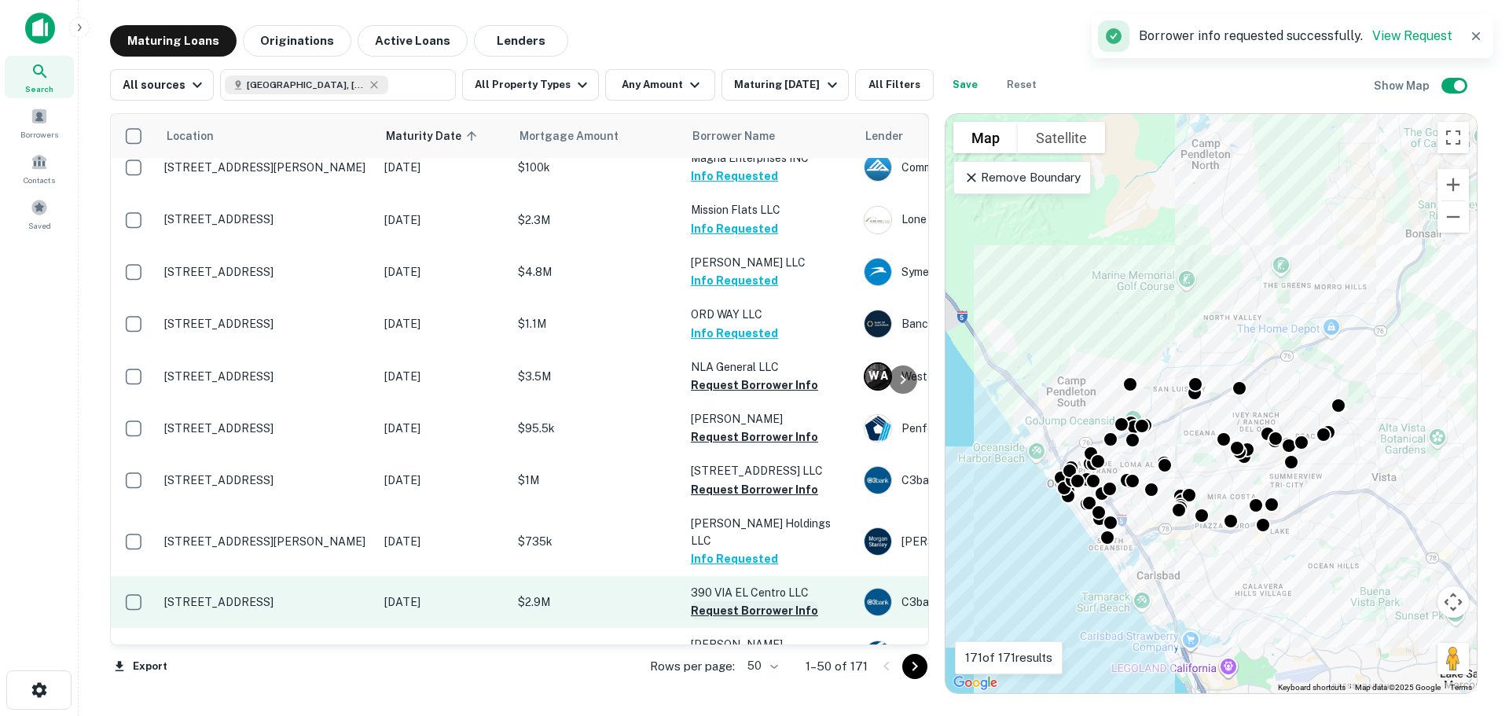
click at [750, 601] on button "Request Borrower Info" at bounding box center [754, 610] width 127 height 19
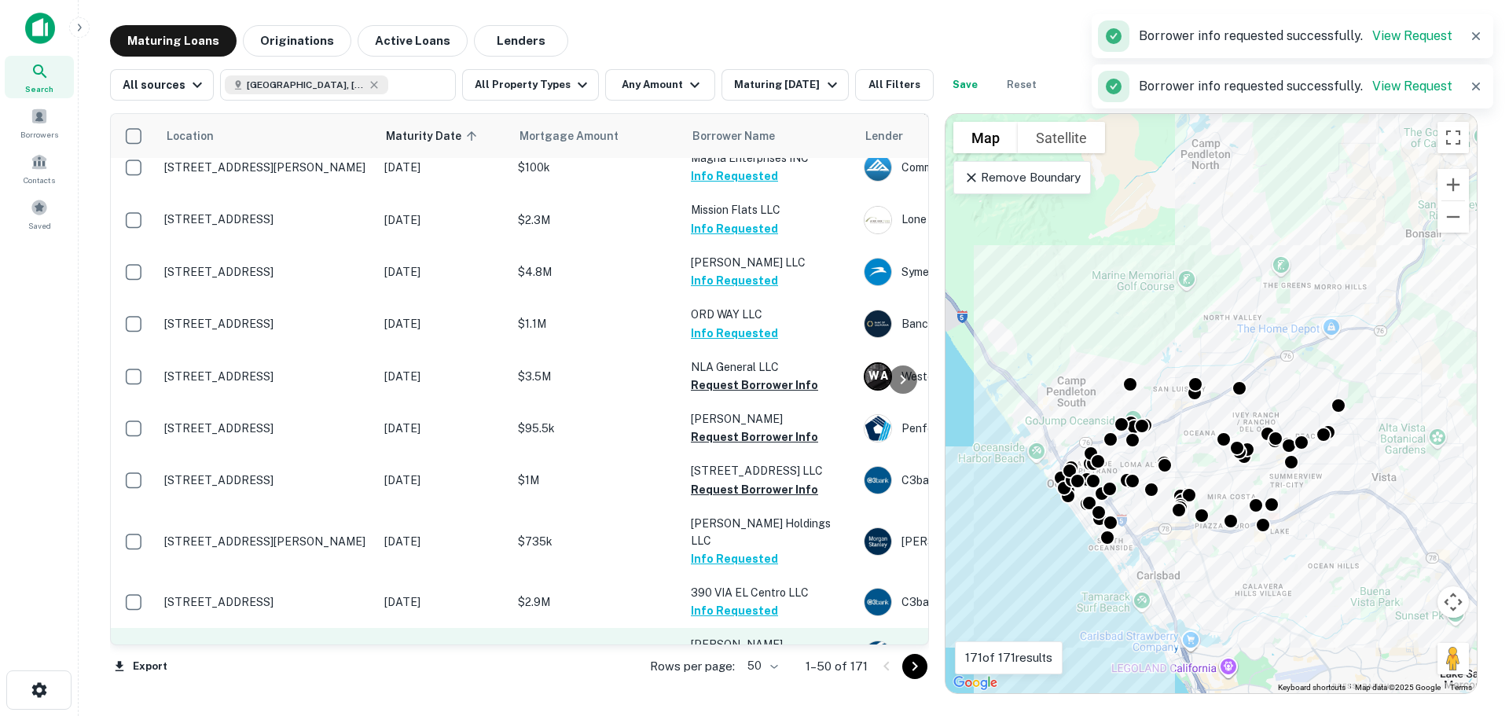
click at [759, 654] on button "Request Borrower Info" at bounding box center [754, 663] width 127 height 19
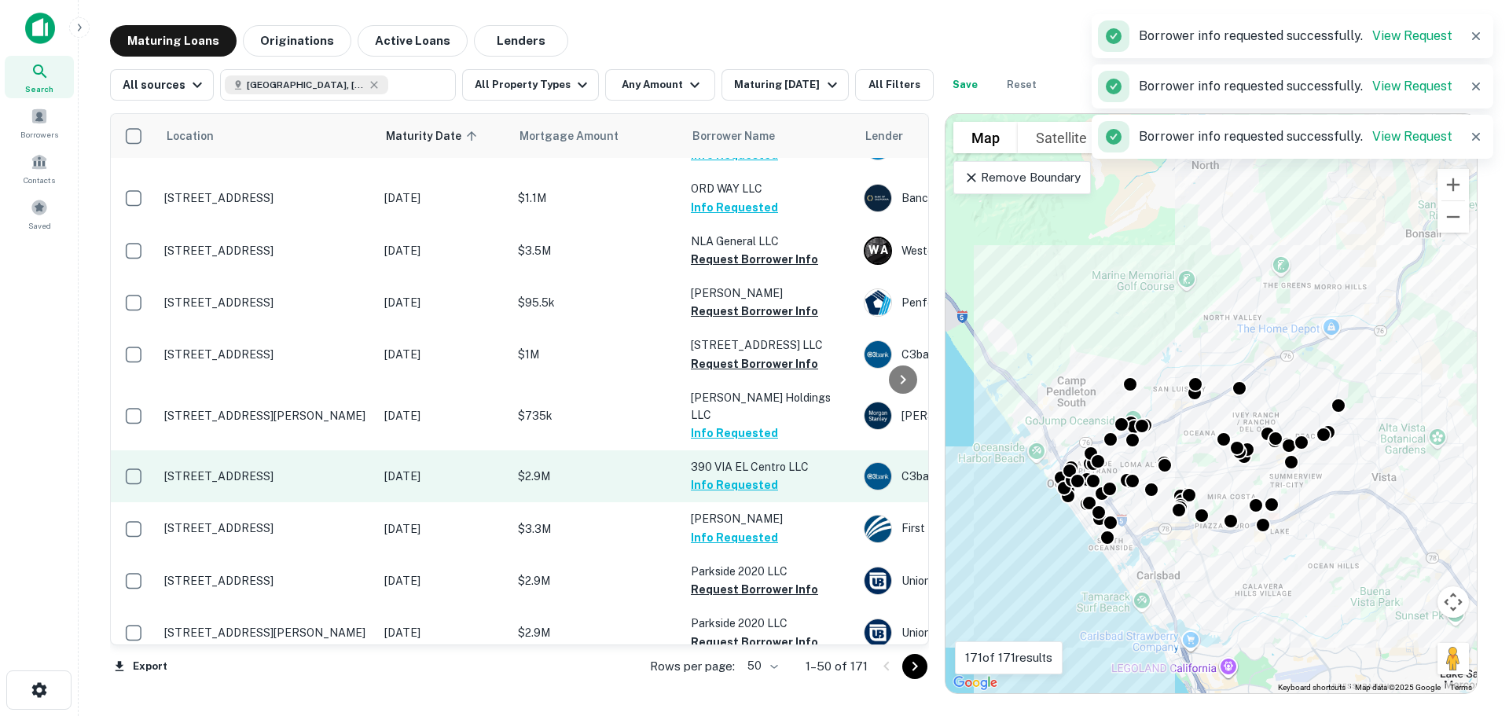
scroll to position [1729, 0]
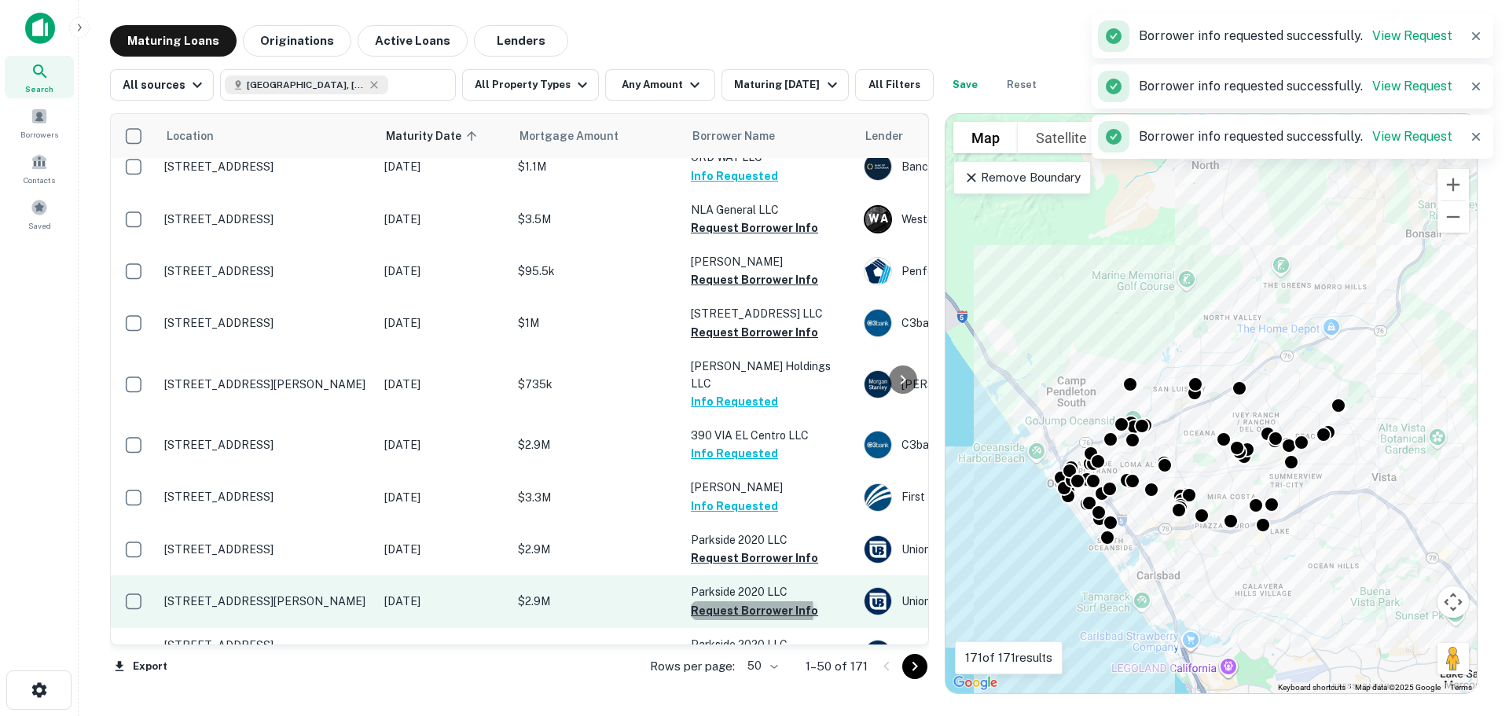
click at [751, 601] on button "Request Borrower Info" at bounding box center [754, 610] width 127 height 19
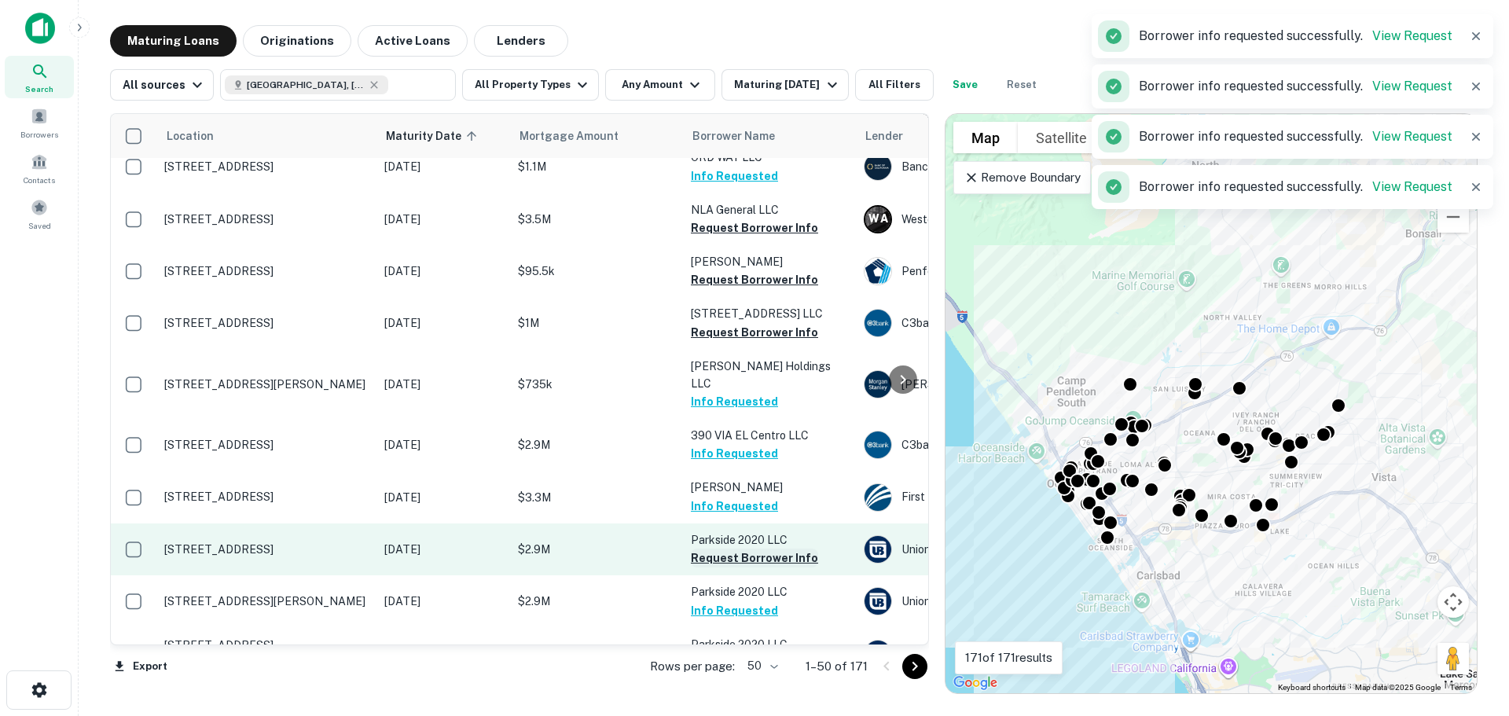
click at [754, 548] on button "Request Borrower Info" at bounding box center [754, 557] width 127 height 19
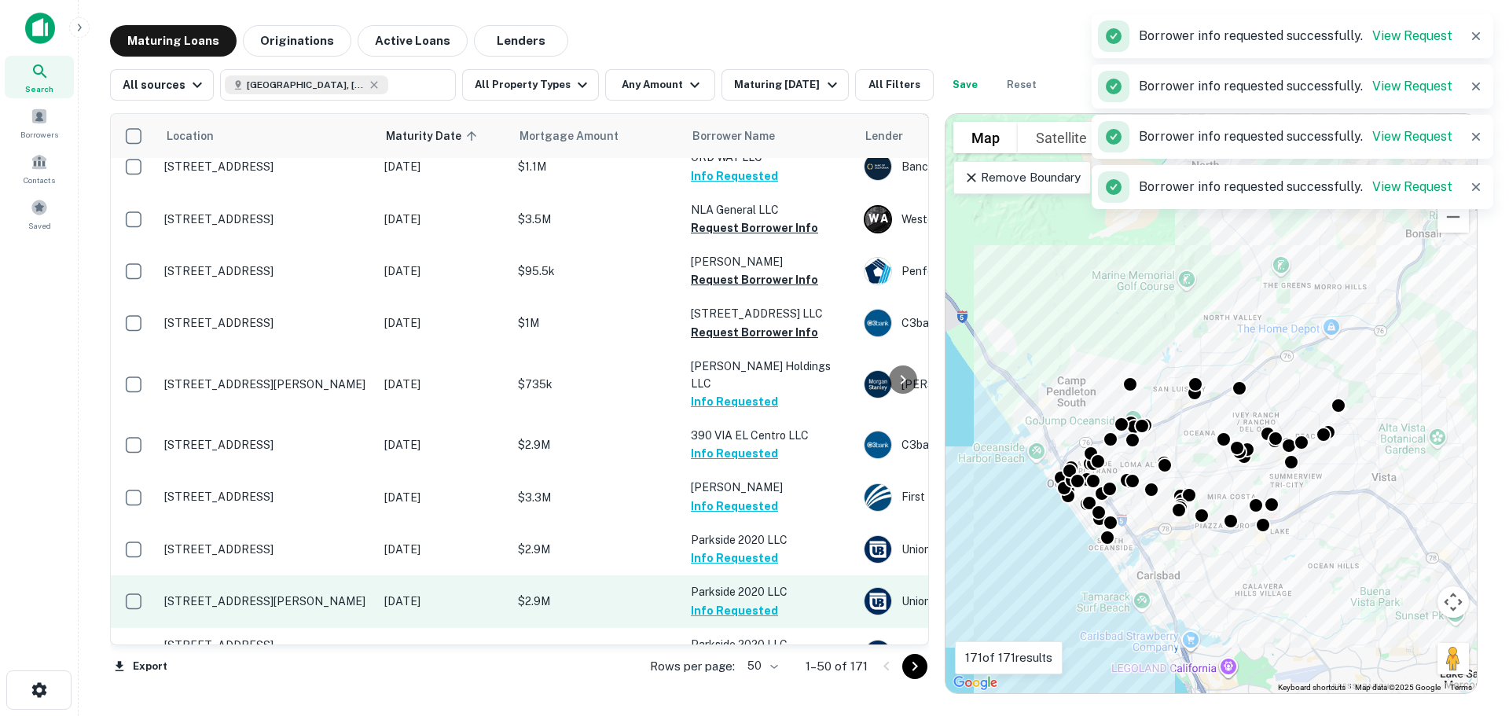
scroll to position [1807, 0]
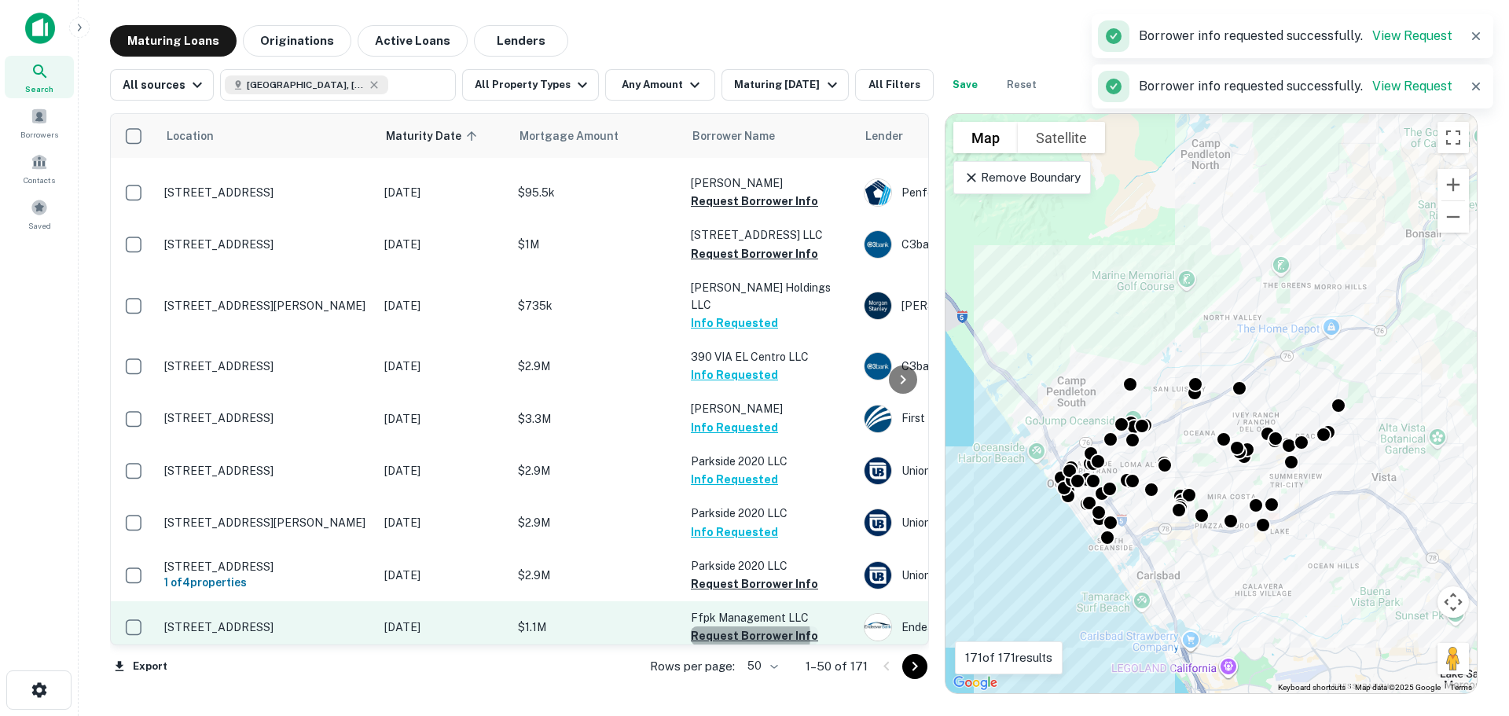
click at [749, 626] on button "Request Borrower Info" at bounding box center [754, 635] width 127 height 19
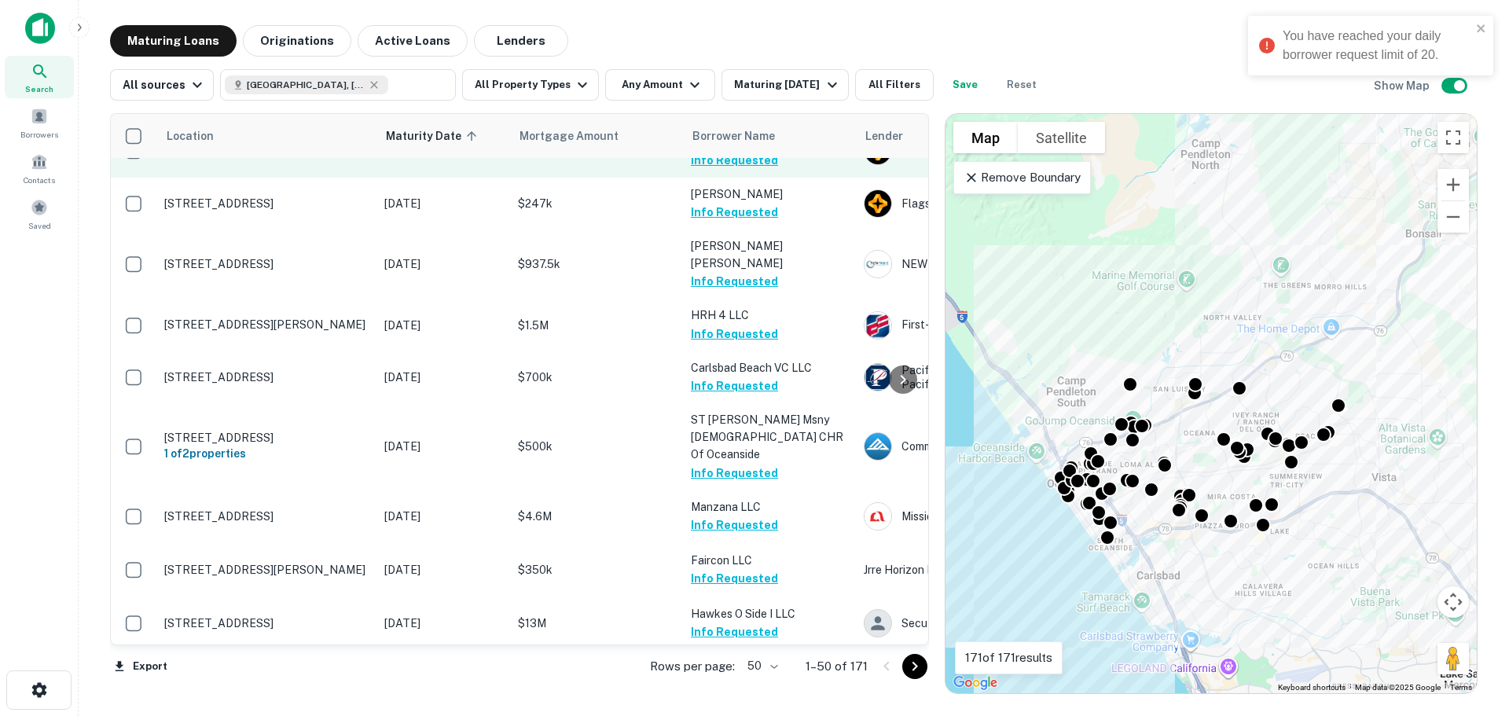
scroll to position [0, 0]
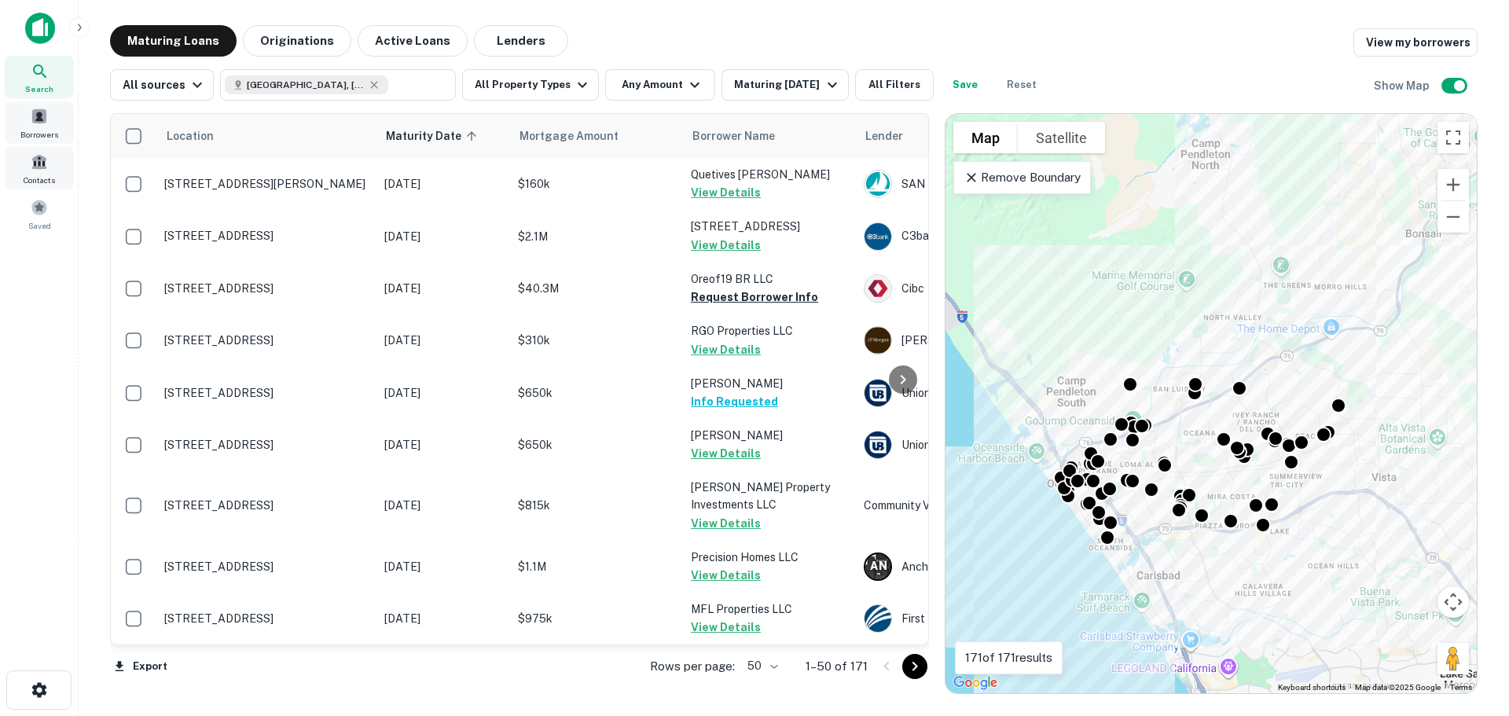
click at [35, 121] on span at bounding box center [39, 116] width 17 height 17
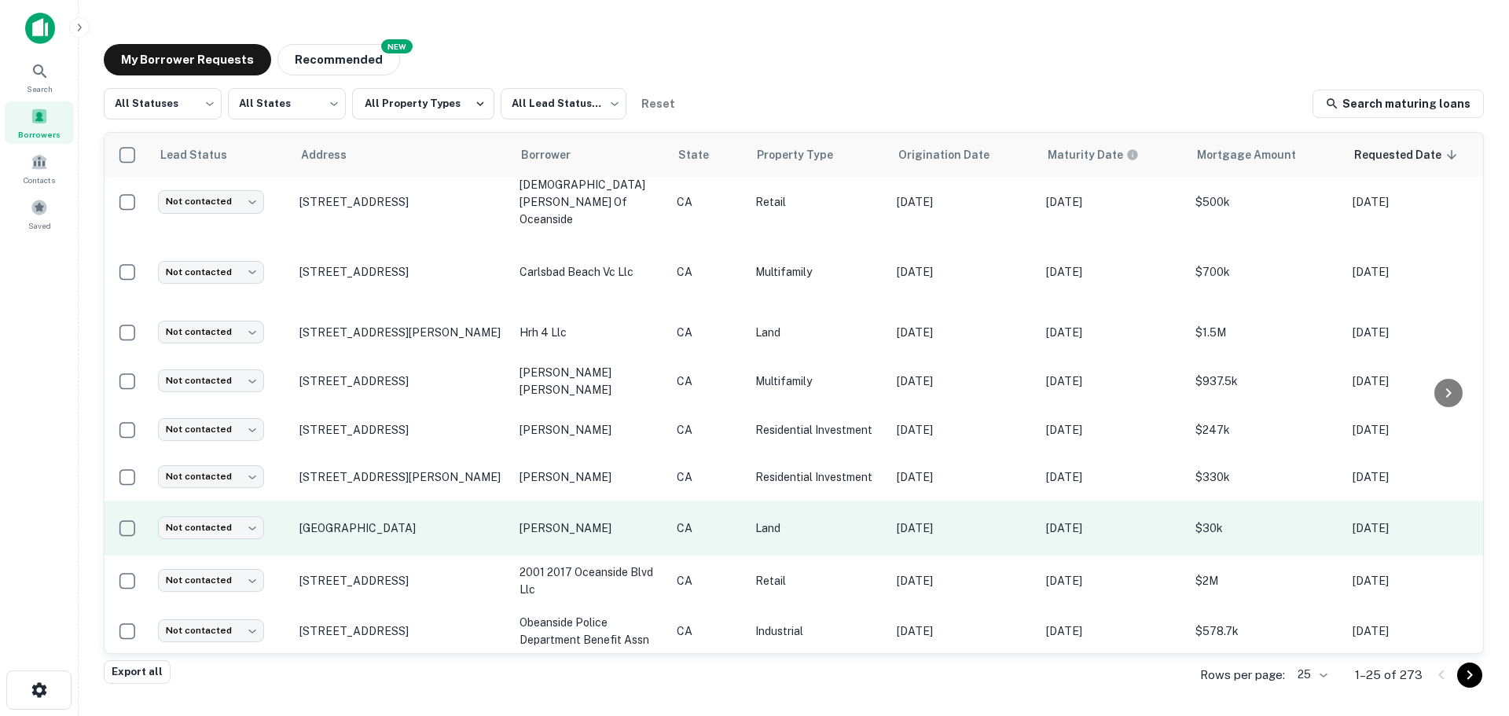
scroll to position [765, 0]
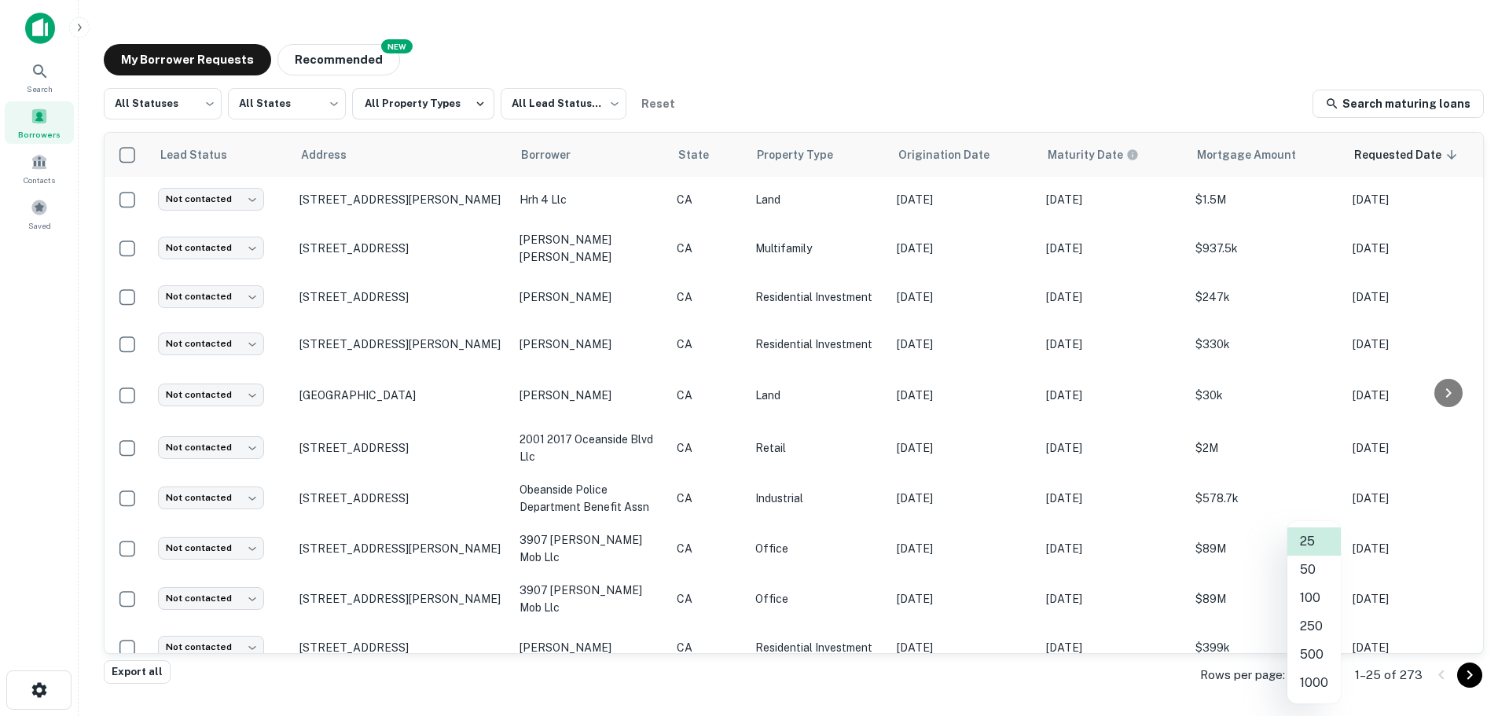
click at [1329, 678] on body "Search Borrowers Contacts Saved My Borrower Requests NEW Recommended All Status…" at bounding box center [754, 358] width 1509 height 716
click at [1307, 688] on li "1000" at bounding box center [1313, 683] width 53 height 28
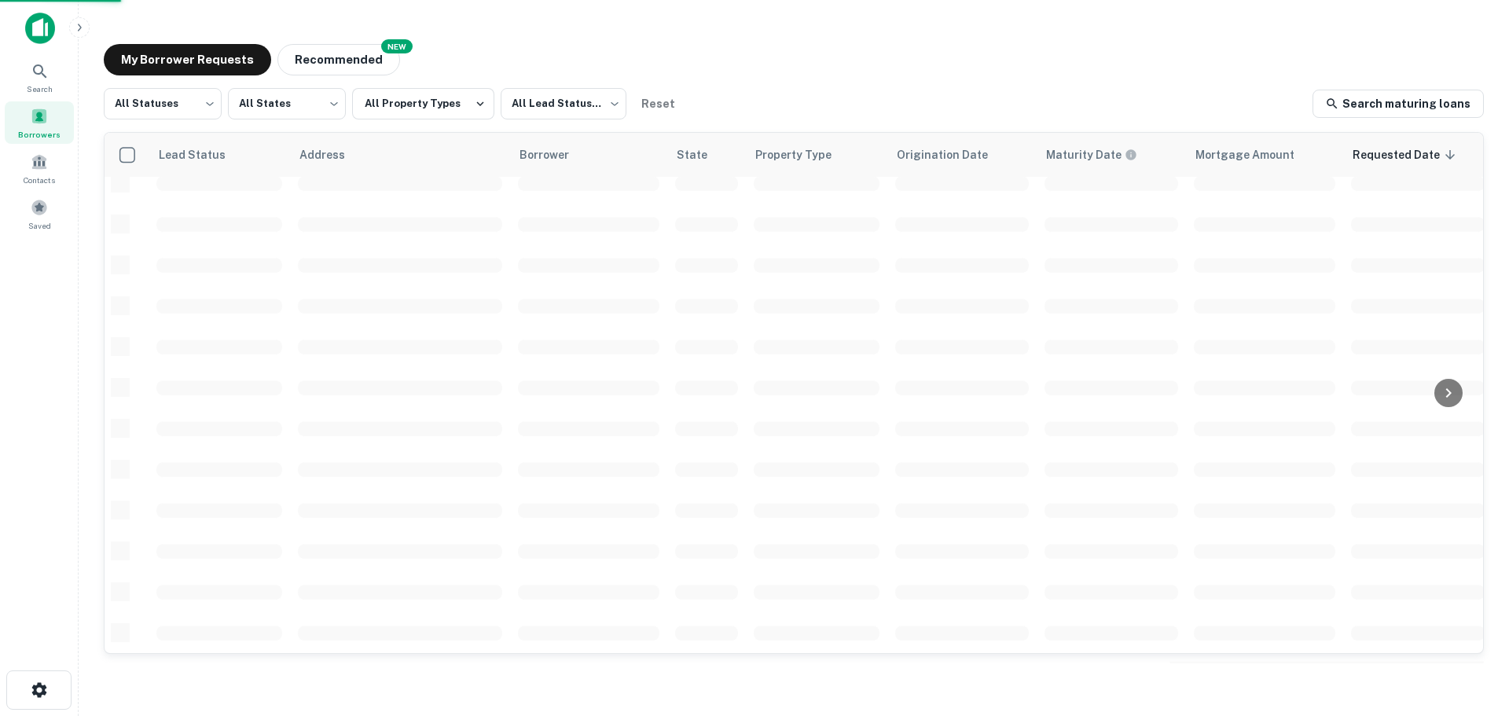
scroll to position [557, 0]
